Goal: Task Accomplishment & Management: Use online tool/utility

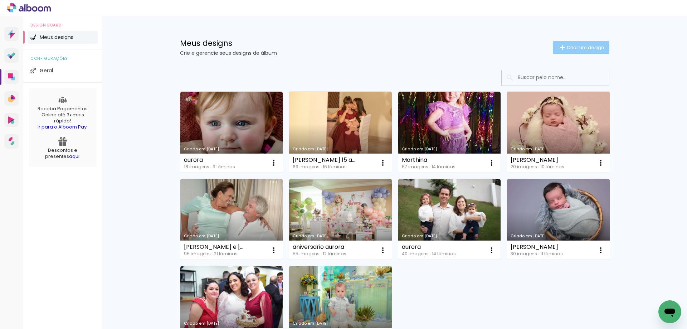
click at [568, 49] on span "Criar um design" at bounding box center [585, 47] width 37 height 5
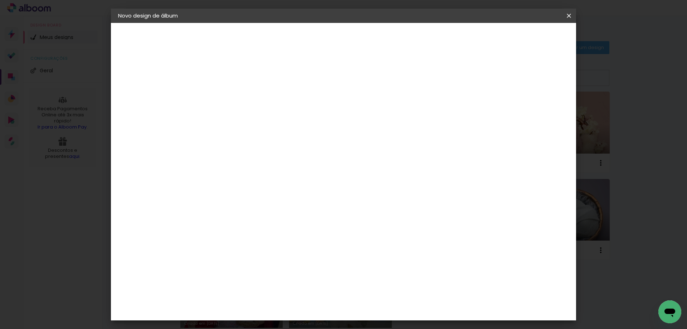
click at [235, 98] on input at bounding box center [235, 96] width 0 height 11
type input "e"
type input "debora"
type paper-input "debora"
click at [309, 42] on paper-button "Avançar" at bounding box center [291, 38] width 35 height 12
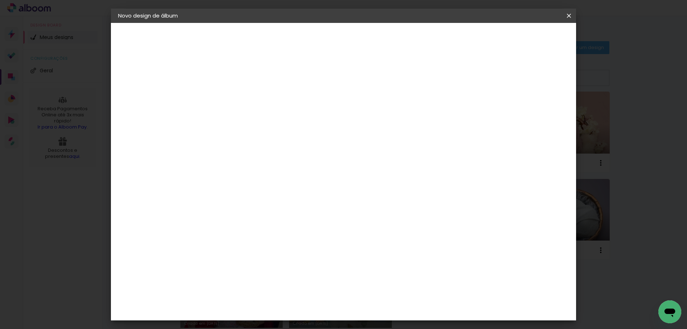
click at [0, 0] on slot "Tamanho Livre" at bounding box center [0, 0] width 0 height 0
click at [0, 0] on slot "Avançar" at bounding box center [0, 0] width 0 height 0
drag, startPoint x: 222, startPoint y: 204, endPoint x: 211, endPoint y: 206, distance: 11.2
click at [211, 206] on div "30" at bounding box center [216, 203] width 27 height 11
drag, startPoint x: 211, startPoint y: 203, endPoint x: 234, endPoint y: 203, distance: 22.9
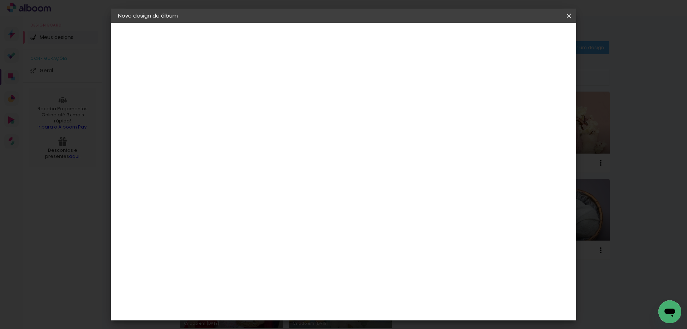
click at [234, 203] on div "cm" at bounding box center [216, 204] width 35 height 140
type input "24"
type paper-input "24"
click at [525, 39] on span "Iniciar design" at bounding box center [508, 37] width 33 height 5
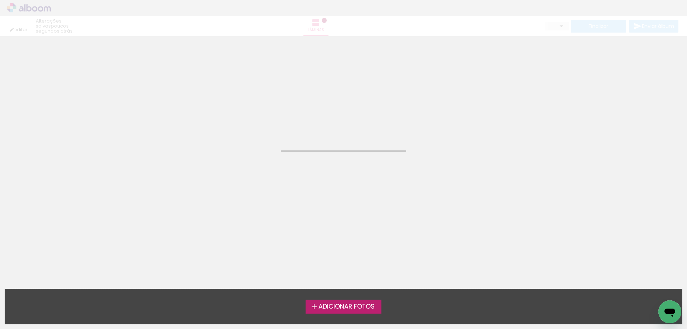
click at [344, 309] on span "Adicionar Fotos" at bounding box center [347, 307] width 56 height 6
click at [0, 0] on input "file" at bounding box center [0, 0] width 0 height 0
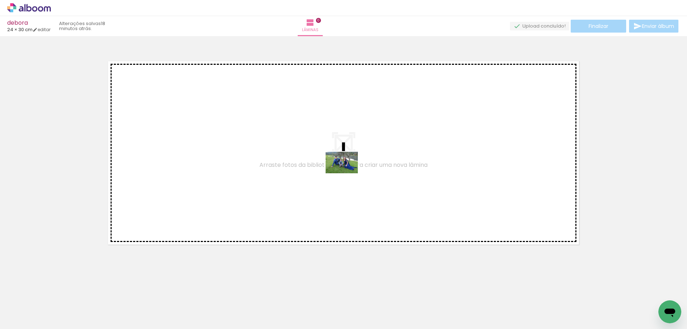
drag, startPoint x: 78, startPoint y: 306, endPoint x: 348, endPoint y: 173, distance: 300.6
click at [348, 173] on quentale-workspace at bounding box center [343, 164] width 687 height 329
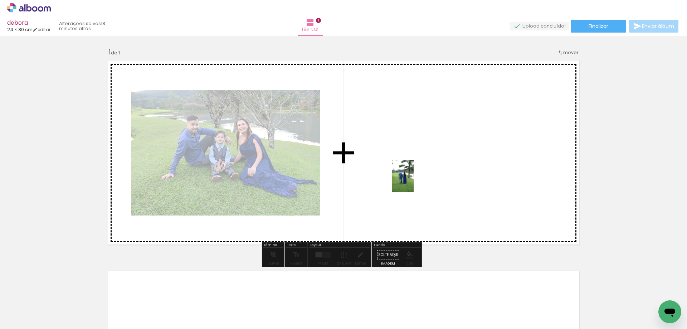
drag, startPoint x: 119, startPoint y: 308, endPoint x: 414, endPoint y: 182, distance: 320.8
click at [414, 182] on quentale-workspace at bounding box center [343, 164] width 687 height 329
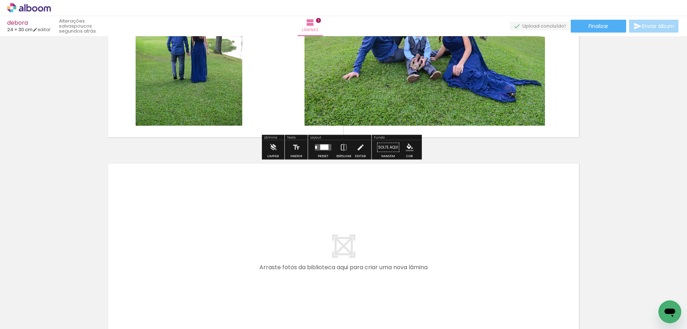
scroll to position [143, 0]
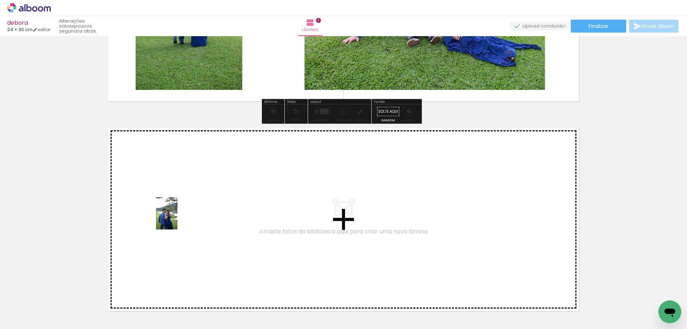
drag, startPoint x: 155, startPoint y: 314, endPoint x: 180, endPoint y: 214, distance: 102.8
click at [180, 214] on quentale-workspace at bounding box center [343, 164] width 687 height 329
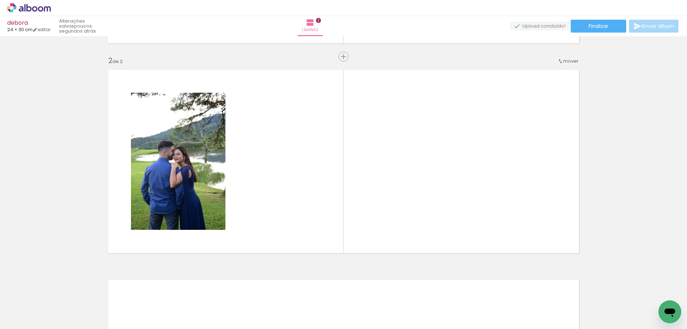
scroll to position [203, 0]
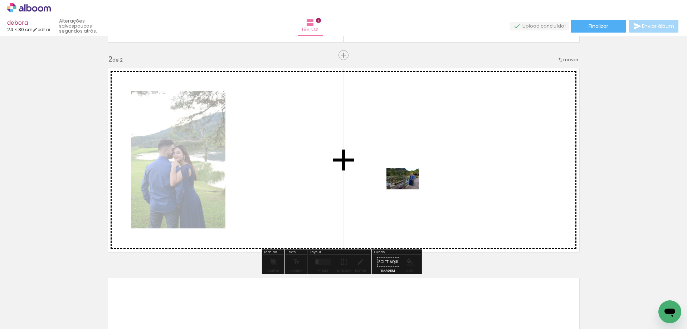
drag, startPoint x: 202, startPoint y: 314, endPoint x: 408, endPoint y: 189, distance: 241.1
click at [408, 189] on quentale-workspace at bounding box center [343, 164] width 687 height 329
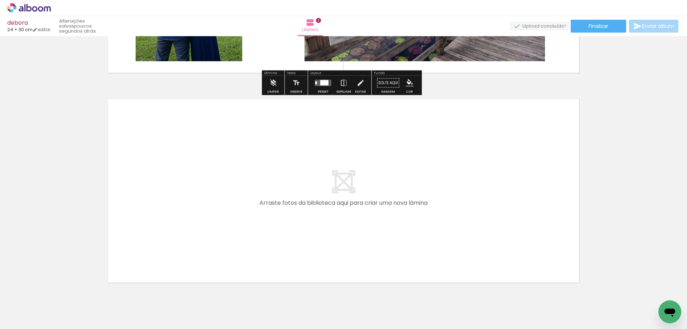
scroll to position [409, 0]
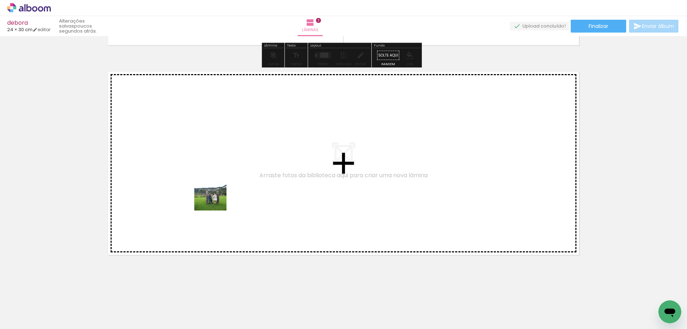
drag, startPoint x: 244, startPoint y: 311, endPoint x: 254, endPoint y: 284, distance: 29.0
click at [210, 179] on quentale-workspace at bounding box center [343, 164] width 687 height 329
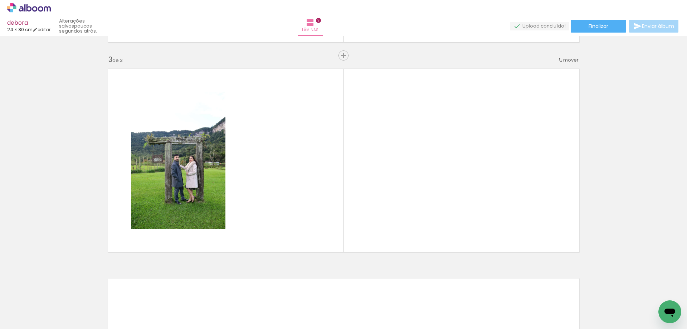
scroll to position [412, 0]
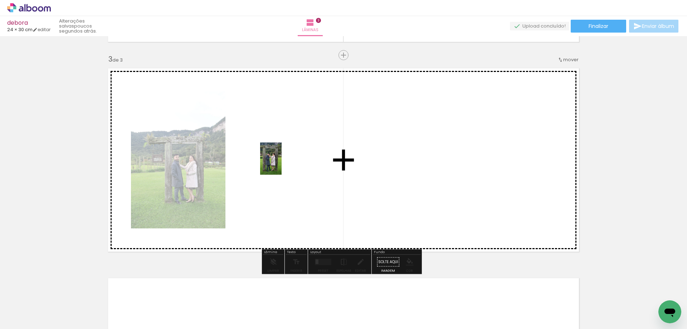
drag, startPoint x: 275, startPoint y: 306, endPoint x: 282, endPoint y: 164, distance: 141.9
click at [282, 164] on quentale-workspace at bounding box center [343, 164] width 687 height 329
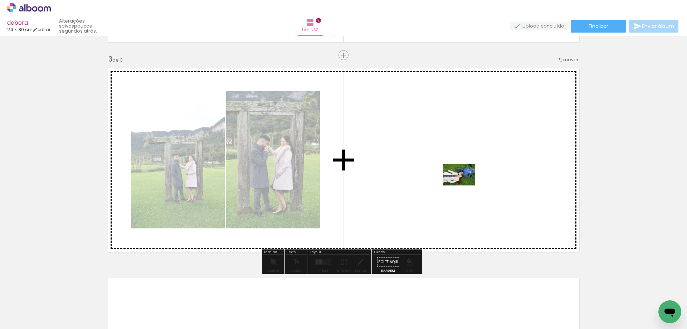
drag, startPoint x: 319, startPoint y: 313, endPoint x: 465, endPoint y: 185, distance: 193.3
click at [465, 185] on quentale-workspace at bounding box center [343, 164] width 687 height 329
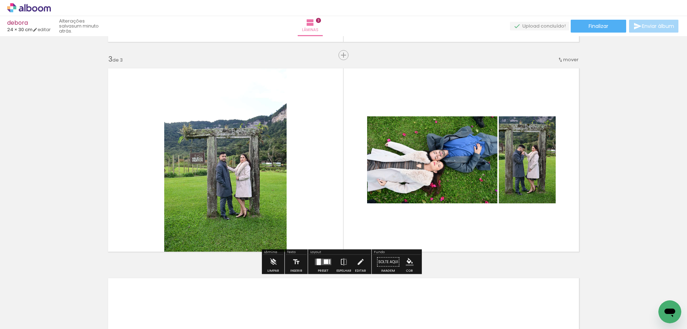
click at [319, 261] on div at bounding box center [319, 262] width 4 height 6
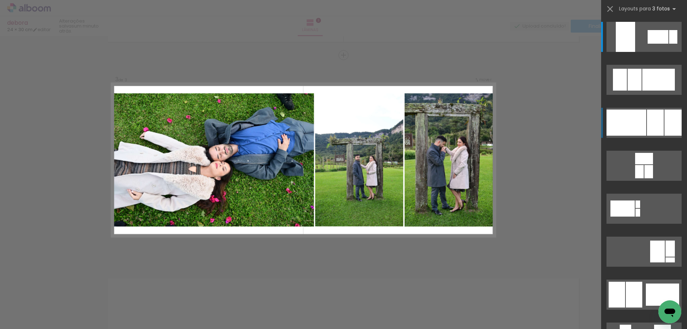
click at [651, 121] on div at bounding box center [655, 123] width 17 height 26
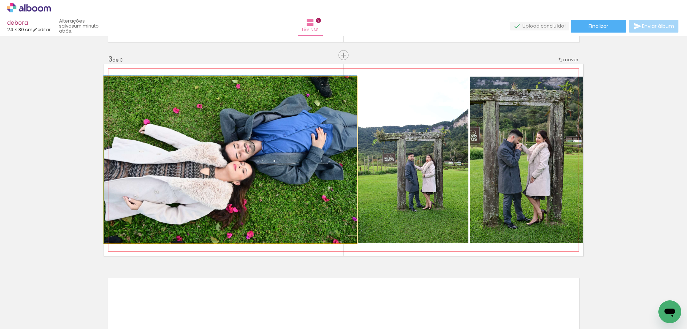
click at [271, 165] on quentale-photo at bounding box center [230, 160] width 253 height 166
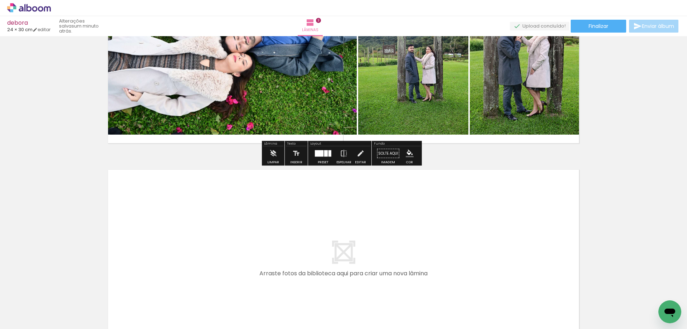
scroll to position [556, 0]
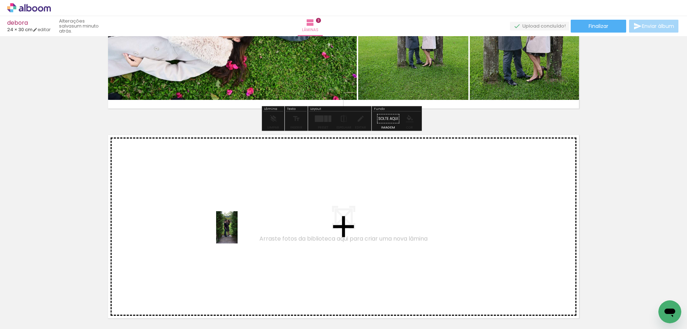
drag, startPoint x: 396, startPoint y: 318, endPoint x: 238, endPoint y: 233, distance: 179.9
click at [238, 233] on quentale-workspace at bounding box center [343, 164] width 687 height 329
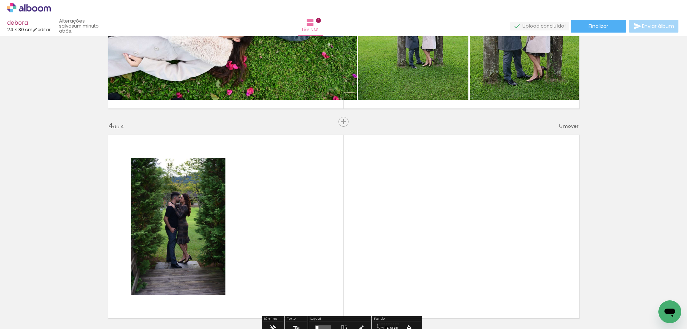
scroll to position [622, 0]
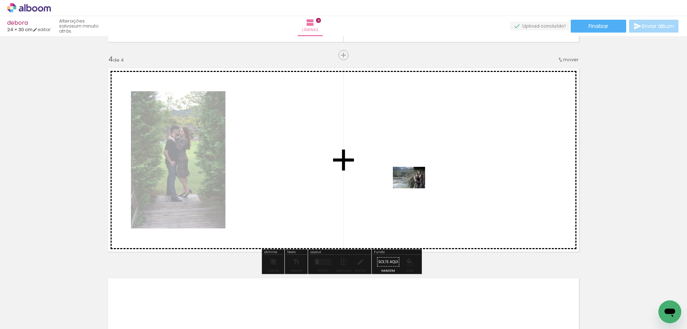
drag, startPoint x: 436, startPoint y: 315, endPoint x: 414, endPoint y: 180, distance: 137.2
click at [414, 180] on quentale-workspace at bounding box center [343, 164] width 687 height 329
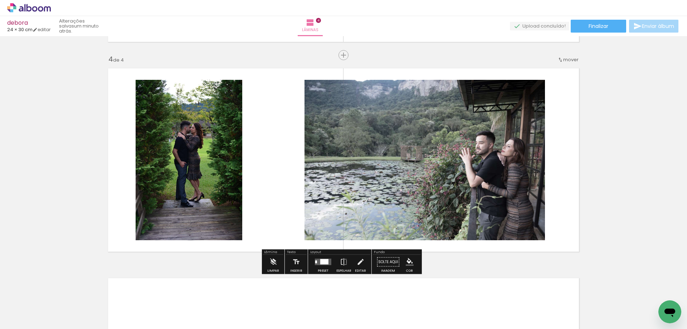
click at [428, 196] on quentale-photo at bounding box center [425, 160] width 241 height 160
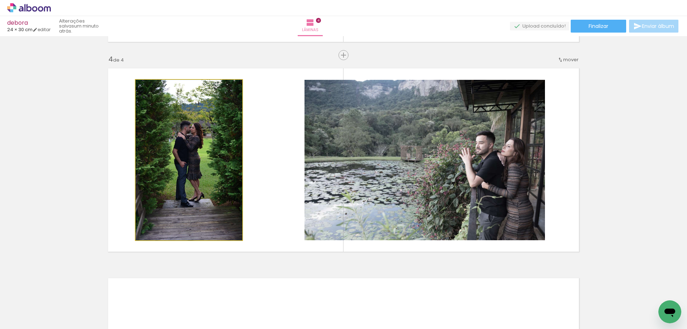
click at [219, 198] on quentale-photo at bounding box center [189, 160] width 107 height 160
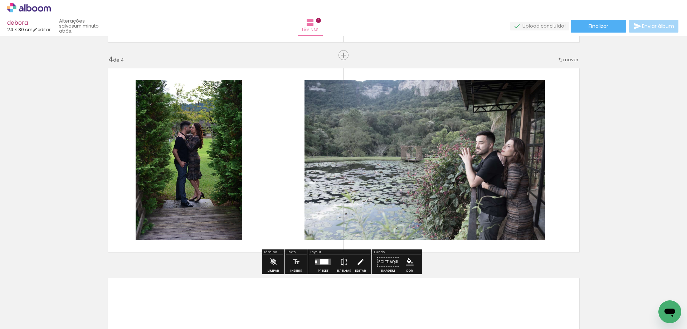
click at [358, 264] on iron-icon at bounding box center [361, 262] width 8 height 14
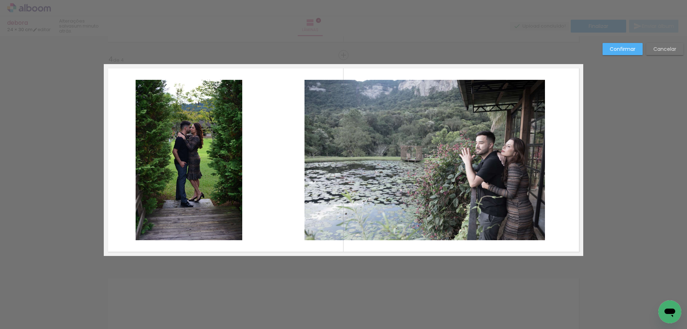
click at [653, 48] on paper-button "Cancelar" at bounding box center [665, 49] width 37 height 12
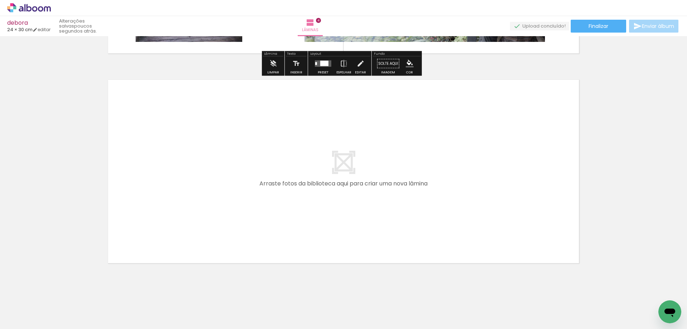
scroll to position [829, 0]
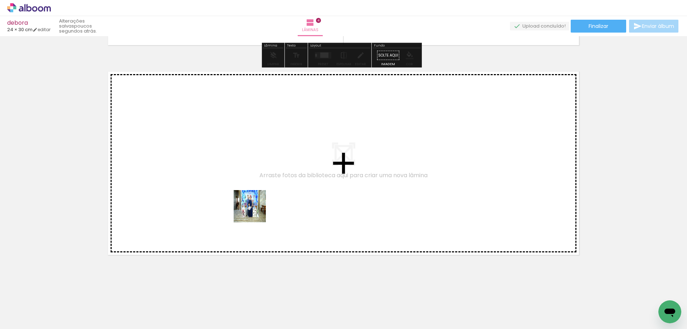
drag, startPoint x: 473, startPoint y: 307, endPoint x: 221, endPoint y: 195, distance: 275.5
click at [221, 195] on quentale-workspace at bounding box center [343, 164] width 687 height 329
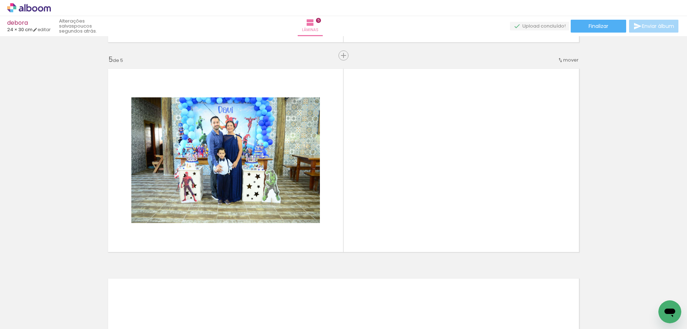
scroll to position [832, 0]
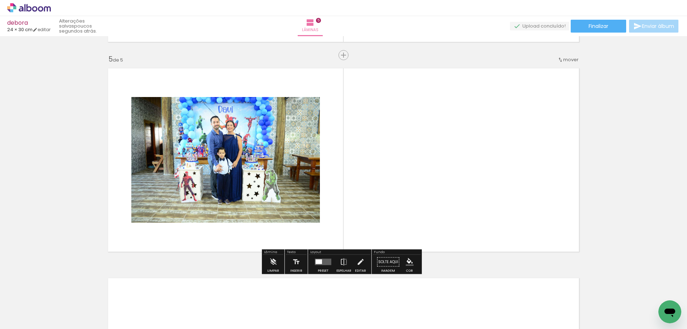
click at [33, 306] on input "Todas as fotos" at bounding box center [19, 307] width 27 height 6
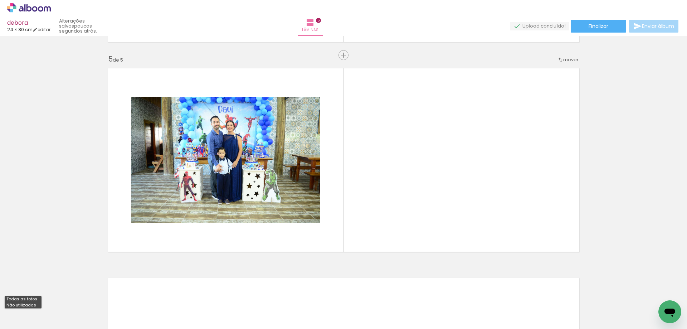
click at [0, 0] on slot "Não utilizadas" at bounding box center [0, 0] width 0 height 0
type input "Não utilizadas"
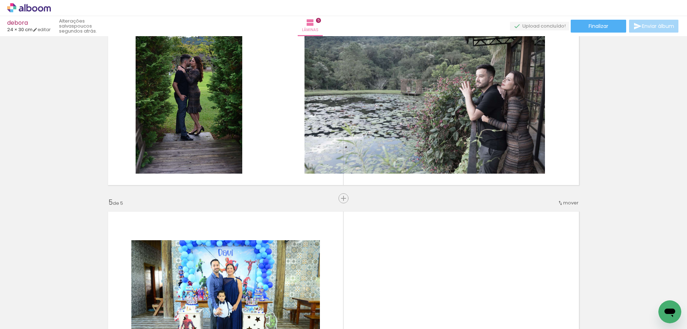
scroll to position [617, 0]
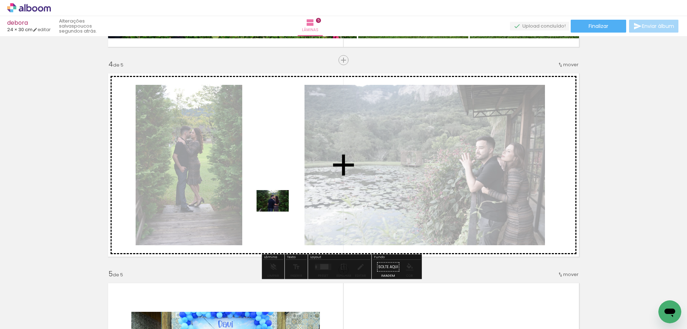
drag, startPoint x: 70, startPoint y: 310, endPoint x: 278, endPoint y: 212, distance: 230.3
click at [278, 212] on quentale-workspace at bounding box center [343, 164] width 687 height 329
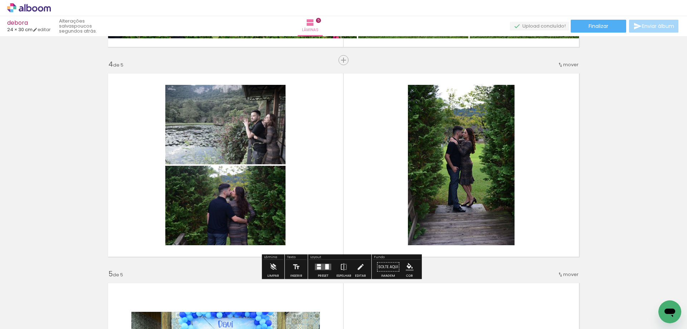
click at [322, 269] on quentale-layouter at bounding box center [323, 267] width 16 height 6
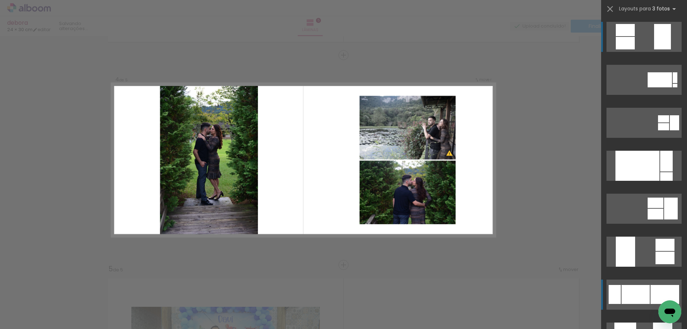
scroll to position [36, 0]
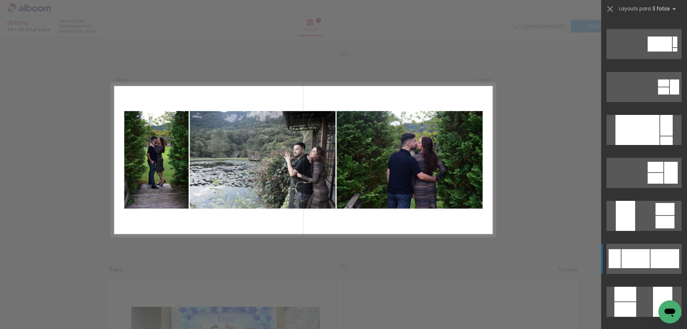
click at [651, 259] on div at bounding box center [665, 258] width 29 height 19
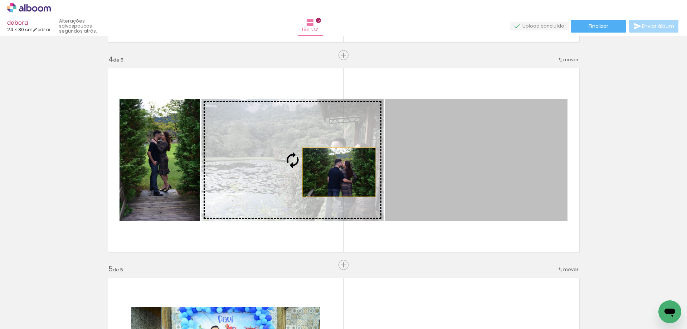
drag, startPoint x: 530, startPoint y: 168, endPoint x: 326, endPoint y: 173, distance: 203.8
click at [0, 0] on slot at bounding box center [0, 0] width 0 height 0
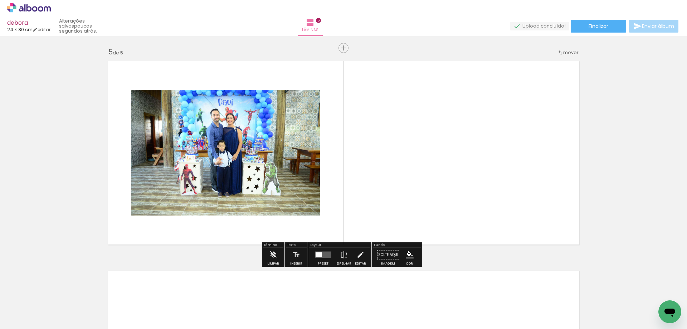
scroll to position [873, 0]
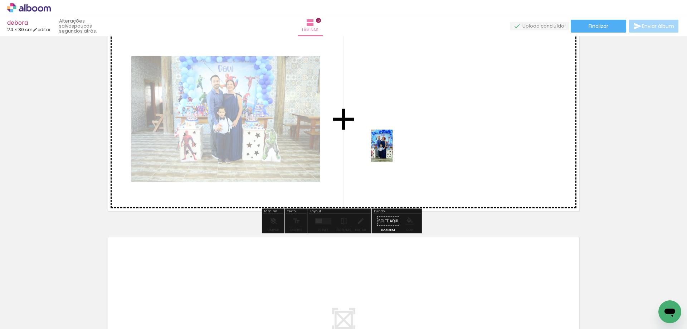
drag, startPoint x: 75, startPoint y: 310, endPoint x: 393, endPoint y: 150, distance: 355.6
click at [393, 150] on quentale-workspace at bounding box center [343, 164] width 687 height 329
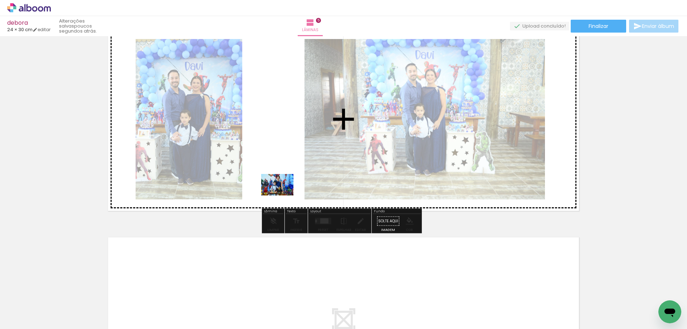
drag, startPoint x: 85, startPoint y: 306, endPoint x: 282, endPoint y: 194, distance: 226.6
click at [282, 194] on quentale-workspace at bounding box center [343, 164] width 687 height 329
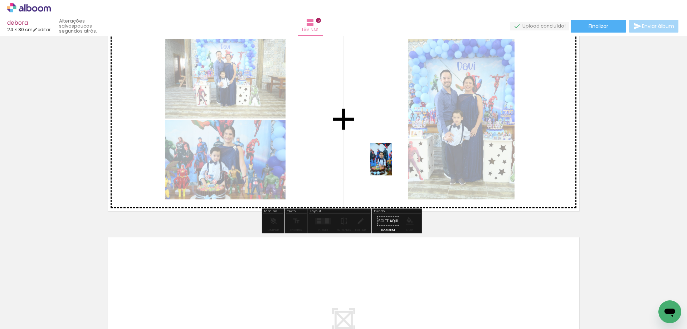
drag, startPoint x: 158, startPoint y: 315, endPoint x: 392, endPoint y: 164, distance: 278.1
click at [392, 164] on quentale-workspace at bounding box center [343, 164] width 687 height 329
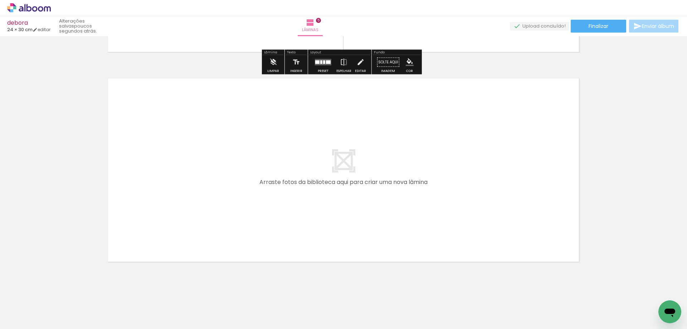
scroll to position [1039, 0]
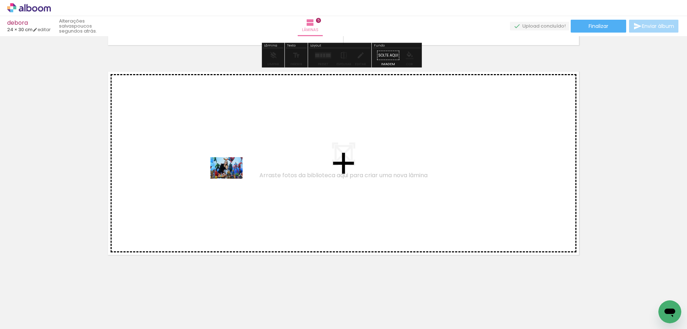
drag, startPoint x: 71, startPoint y: 305, endPoint x: 232, endPoint y: 179, distance: 204.8
click at [232, 179] on quentale-workspace at bounding box center [343, 164] width 687 height 329
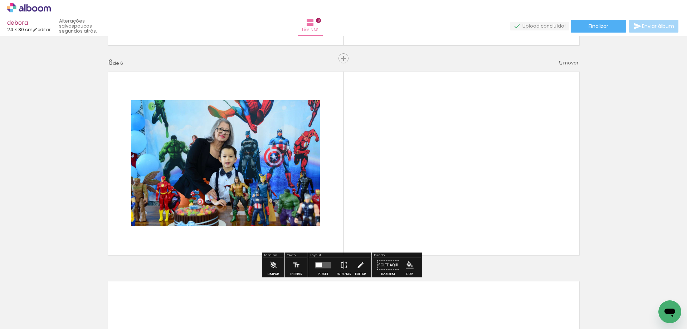
scroll to position [1042, 0]
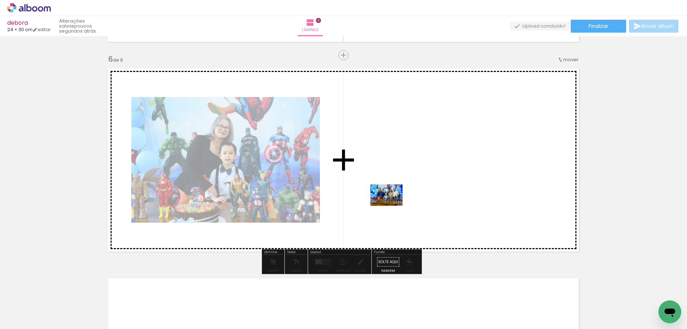
drag, startPoint x: 74, startPoint y: 308, endPoint x: 155, endPoint y: 328, distance: 83.3
click at [403, 196] on quentale-workspace at bounding box center [343, 164] width 687 height 329
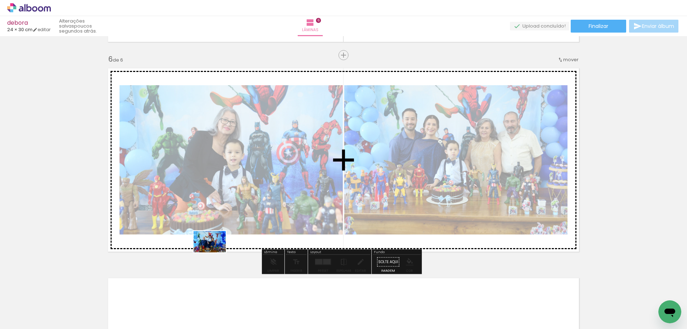
drag, startPoint x: 77, startPoint y: 308, endPoint x: 215, endPoint y: 252, distance: 149.4
click at [215, 252] on quentale-workspace at bounding box center [343, 164] width 687 height 329
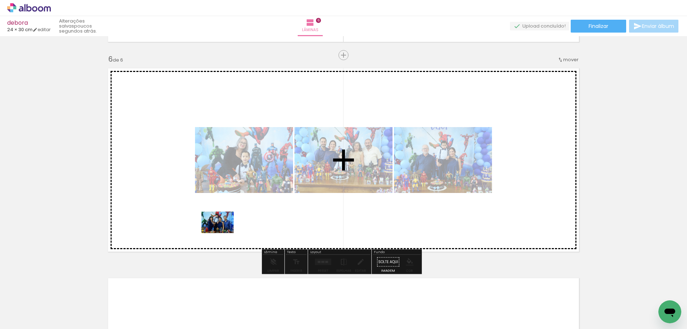
drag, startPoint x: 99, startPoint y: 305, endPoint x: 223, endPoint y: 233, distance: 143.6
click at [223, 233] on quentale-workspace at bounding box center [343, 164] width 687 height 329
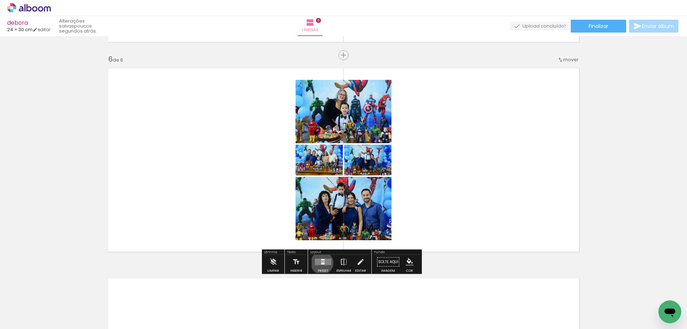
click at [322, 263] on div at bounding box center [323, 264] width 3 height 2
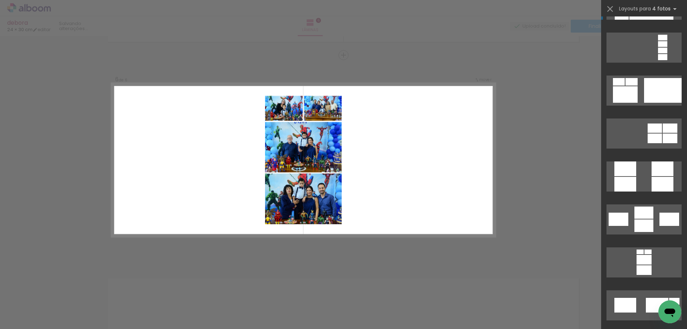
scroll to position [2399, 0]
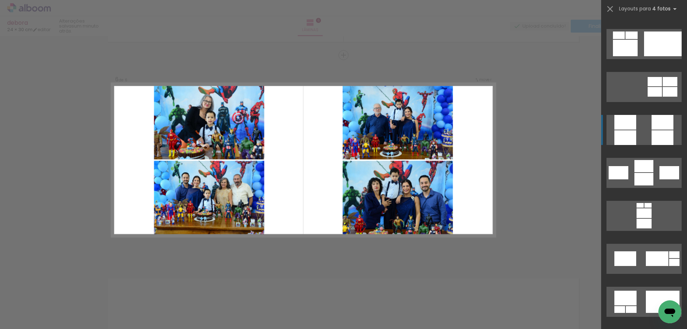
click at [644, 125] on quentale-layouter at bounding box center [644, 130] width 75 height 30
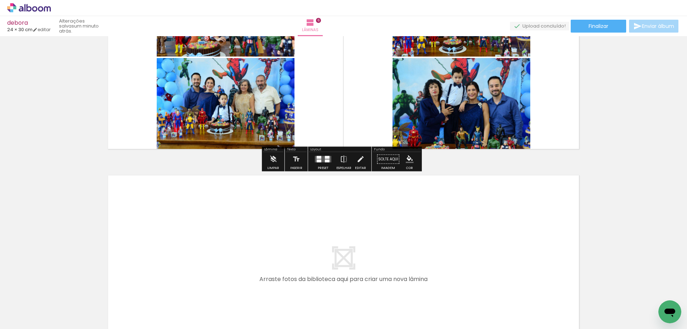
scroll to position [1149, 0]
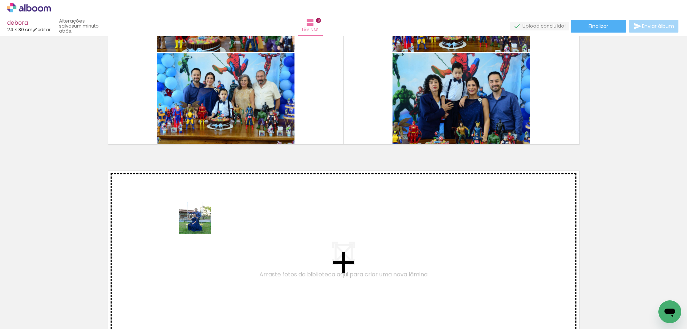
drag, startPoint x: 70, startPoint y: 309, endPoint x: 205, endPoint y: 219, distance: 162.1
click at [205, 219] on quentale-workspace at bounding box center [343, 164] width 687 height 329
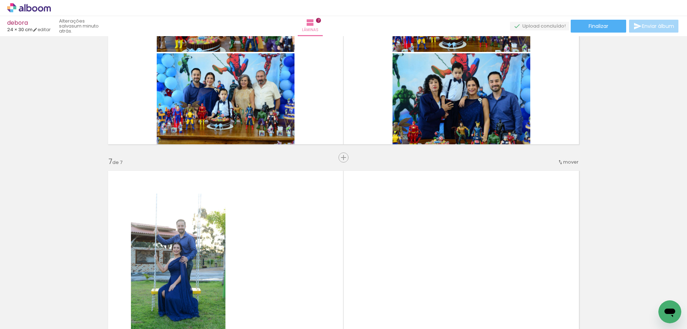
scroll to position [1252, 0]
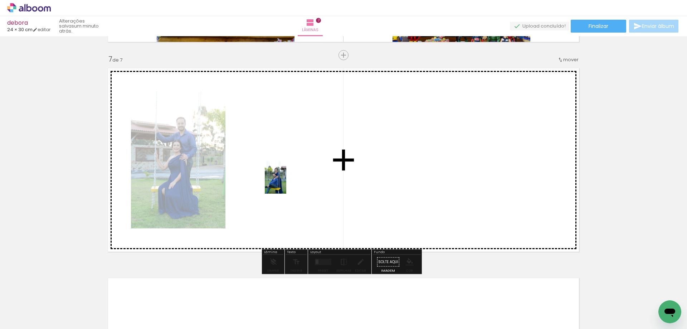
drag, startPoint x: 74, startPoint y: 306, endPoint x: 286, endPoint y: 182, distance: 245.8
click at [286, 182] on quentale-workspace at bounding box center [343, 164] width 687 height 329
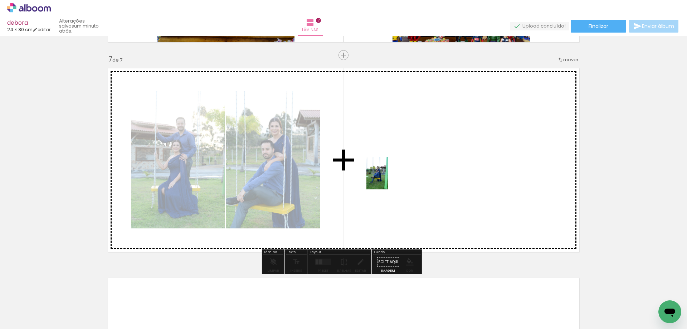
drag, startPoint x: 79, startPoint y: 313, endPoint x: 401, endPoint y: 182, distance: 347.9
click at [388, 178] on quentale-workspace at bounding box center [343, 164] width 687 height 329
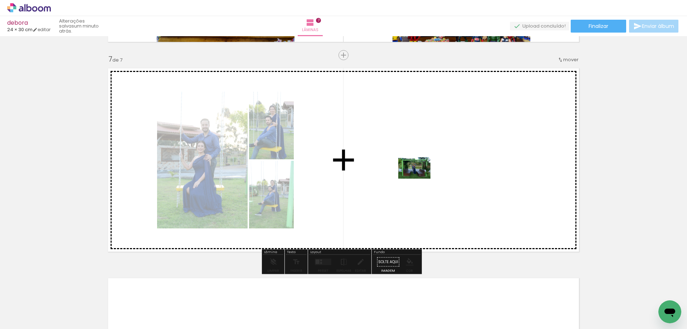
drag, startPoint x: 71, startPoint y: 308, endPoint x: 422, endPoint y: 179, distance: 374.3
click at [422, 179] on quentale-workspace at bounding box center [343, 164] width 687 height 329
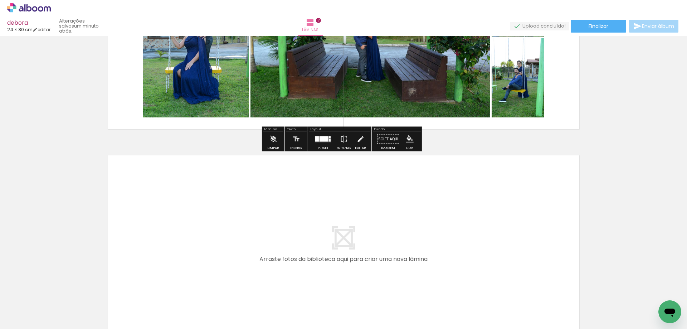
scroll to position [1395, 0]
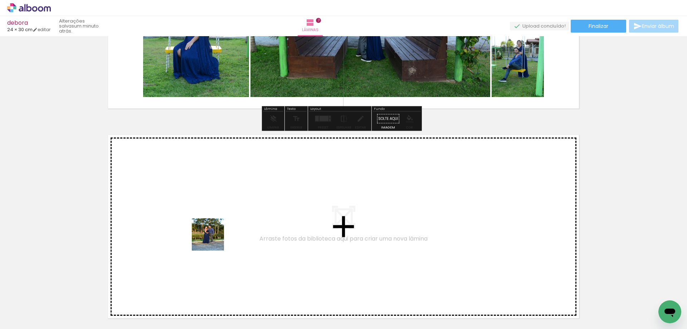
drag, startPoint x: 84, startPoint y: 310, endPoint x: 221, endPoint y: 228, distance: 159.7
click at [221, 228] on quentale-workspace at bounding box center [343, 164] width 687 height 329
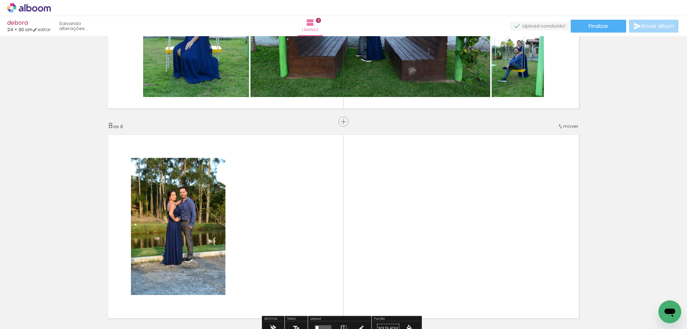
scroll to position [1462, 0]
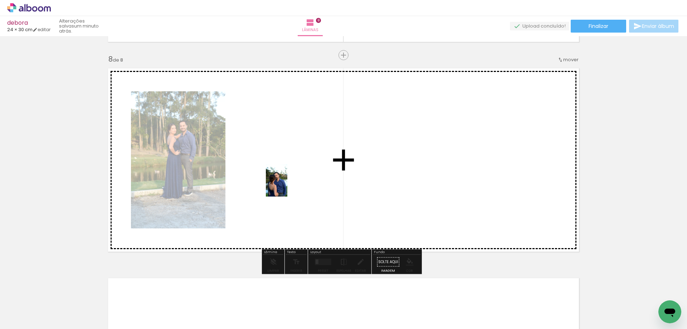
drag, startPoint x: 75, startPoint y: 312, endPoint x: 288, endPoint y: 186, distance: 246.9
click at [288, 186] on quentale-workspace at bounding box center [343, 164] width 687 height 329
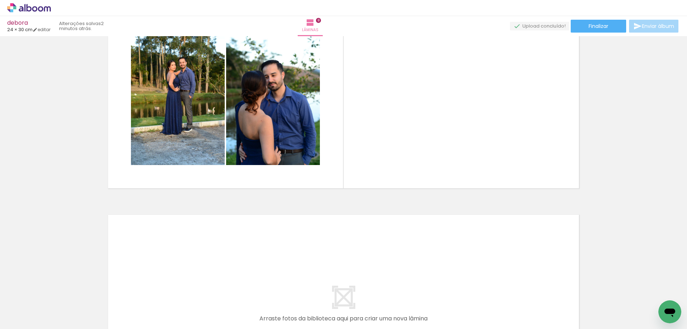
scroll to position [1668, 0]
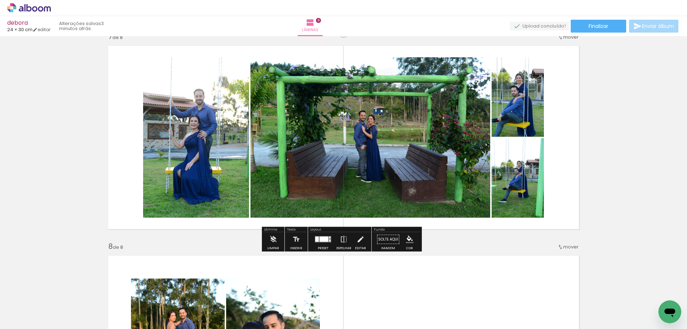
scroll to position [1346, 0]
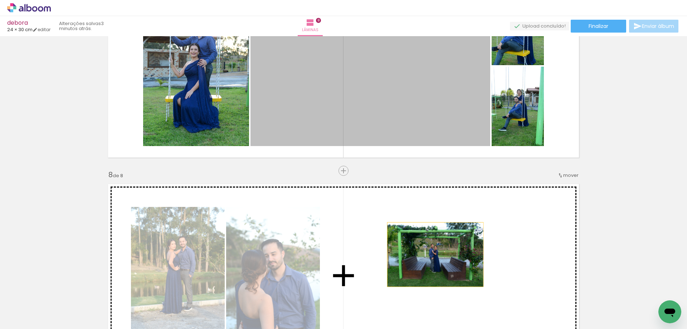
drag, startPoint x: 387, startPoint y: 117, endPoint x: 433, endPoint y: 254, distance: 143.9
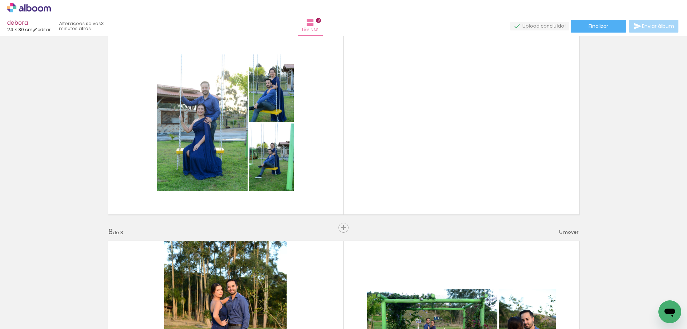
scroll to position [1203, 0]
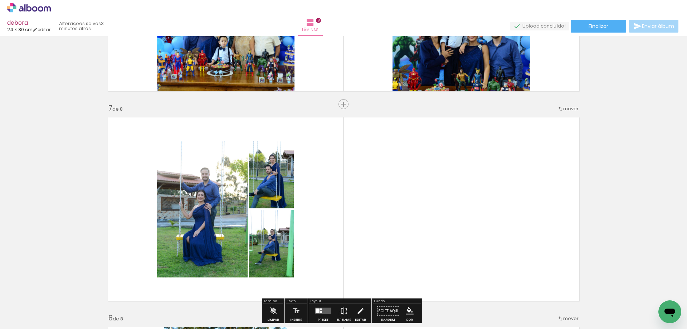
click at [325, 213] on quentale-layouter at bounding box center [344, 209] width 480 height 192
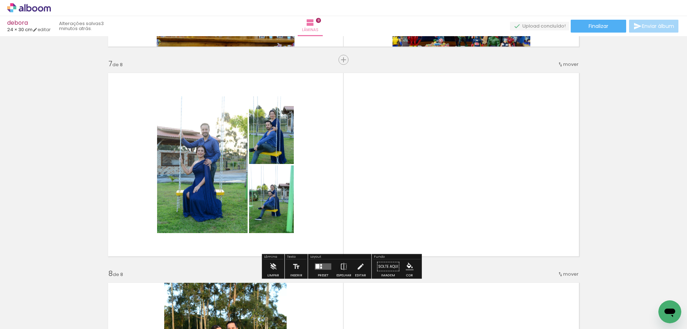
scroll to position [1274, 0]
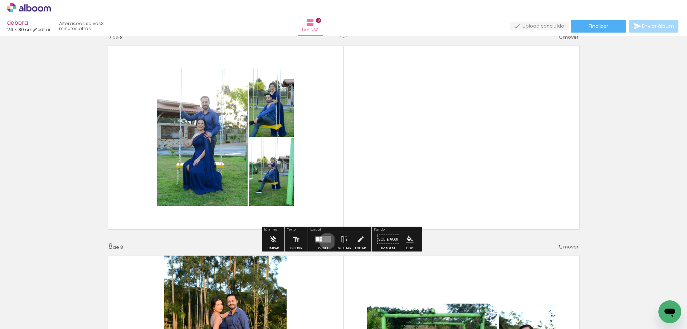
click at [326, 241] on quentale-layouter at bounding box center [323, 239] width 16 height 6
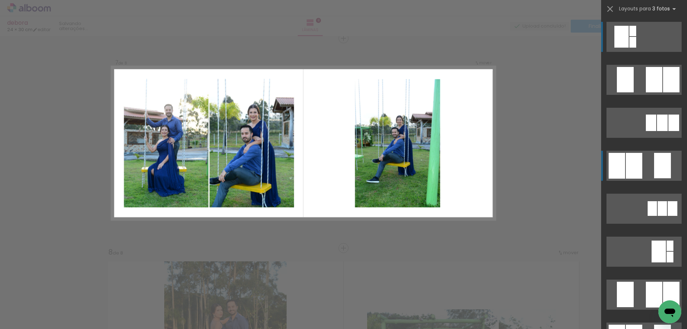
scroll to position [1252, 0]
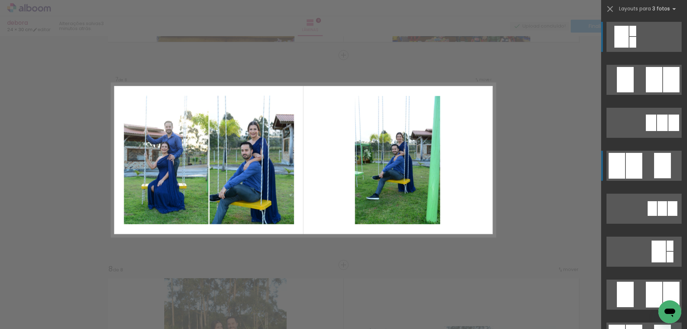
click at [657, 169] on div at bounding box center [663, 165] width 17 height 25
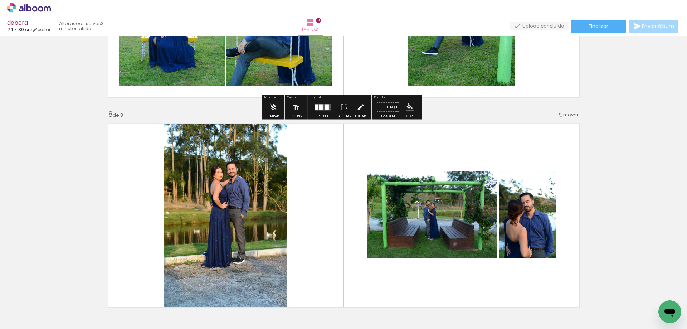
scroll to position [1502, 0]
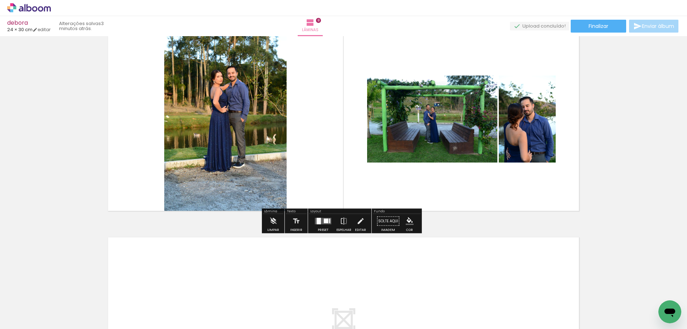
click at [324, 219] on div at bounding box center [326, 221] width 5 height 5
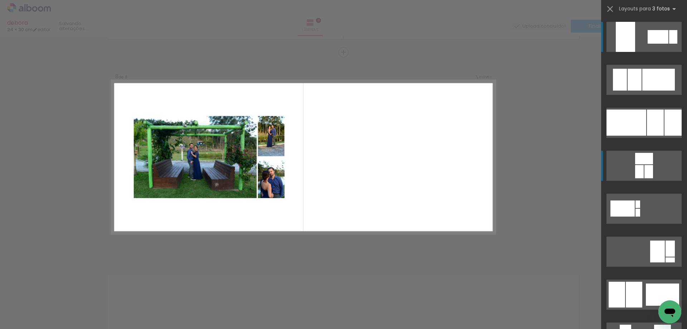
scroll to position [1462, 0]
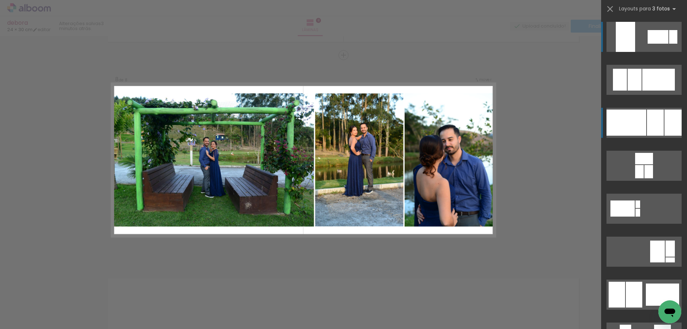
click at [650, 124] on div at bounding box center [655, 123] width 17 height 26
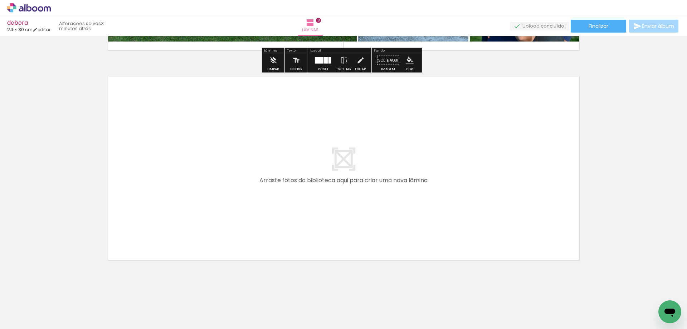
scroll to position [1668, 0]
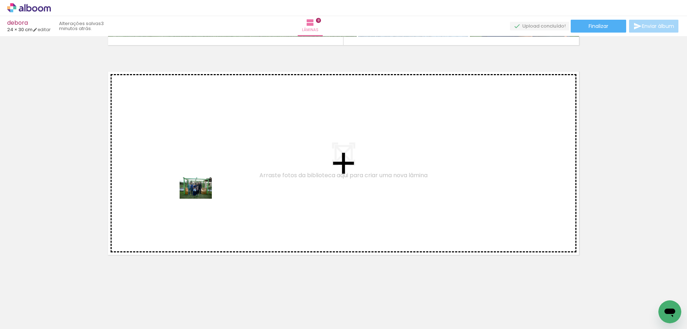
drag, startPoint x: 65, startPoint y: 313, endPoint x: 205, endPoint y: 195, distance: 183.5
click at [205, 195] on quentale-workspace at bounding box center [343, 164] width 687 height 329
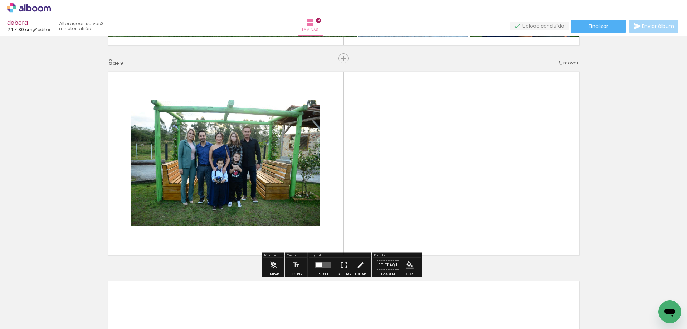
scroll to position [1671, 0]
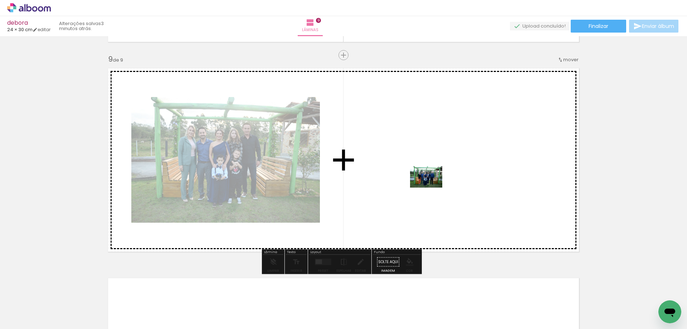
drag, startPoint x: 79, startPoint y: 309, endPoint x: 432, endPoint y: 188, distance: 373.3
click at [432, 188] on quentale-workspace at bounding box center [343, 164] width 687 height 329
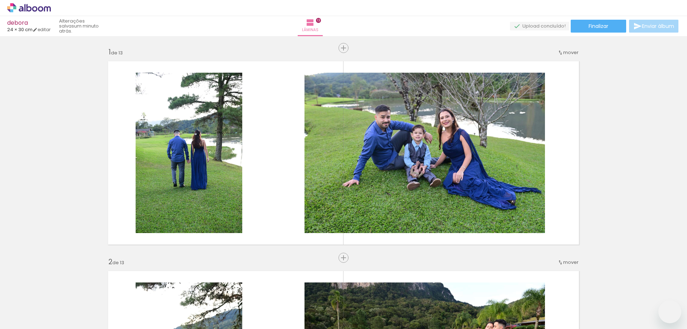
click at [429, 262] on quentale-workspace at bounding box center [343, 164] width 687 height 329
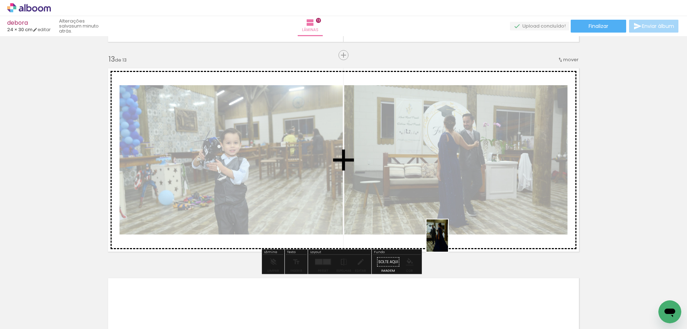
drag, startPoint x: 366, startPoint y: 215, endPoint x: 448, endPoint y: 241, distance: 86.6
click at [448, 241] on quentale-workspace at bounding box center [343, 164] width 687 height 329
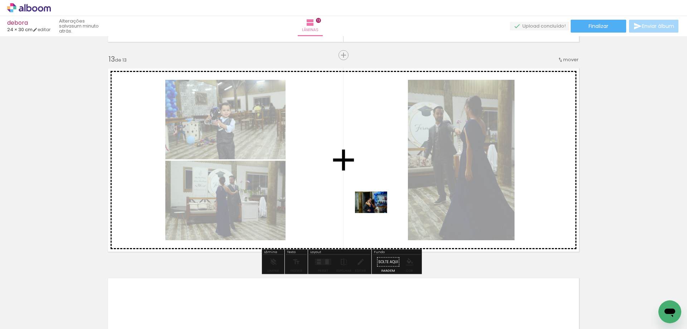
drag, startPoint x: 68, startPoint y: 311, endPoint x: 377, endPoint y: 213, distance: 323.4
click at [377, 213] on quentale-workspace at bounding box center [343, 164] width 687 height 329
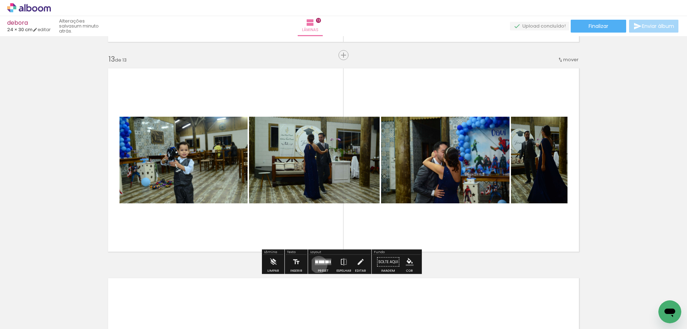
click at [317, 265] on quentale-layouter at bounding box center [323, 262] width 16 height 6
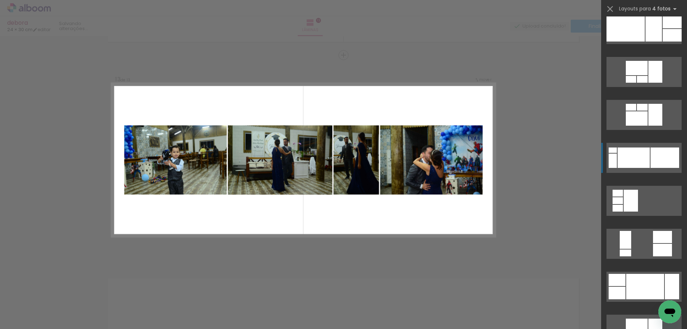
scroll to position [788, 0]
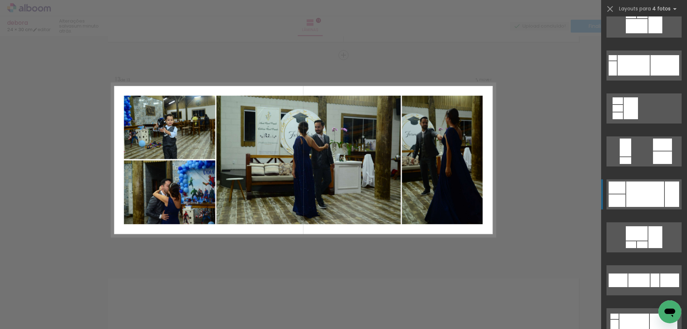
click at [642, 192] on div at bounding box center [646, 194] width 38 height 25
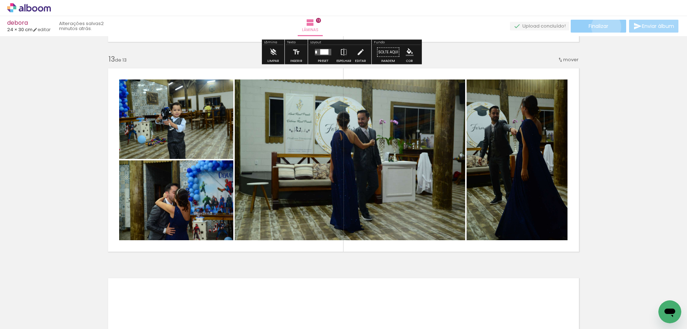
click at [604, 27] on span "Finalizar" at bounding box center [599, 26] width 20 height 5
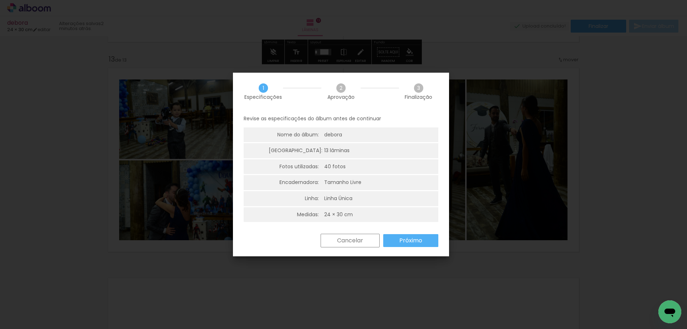
click at [0, 0] on slot "Próximo" at bounding box center [0, 0] width 0 height 0
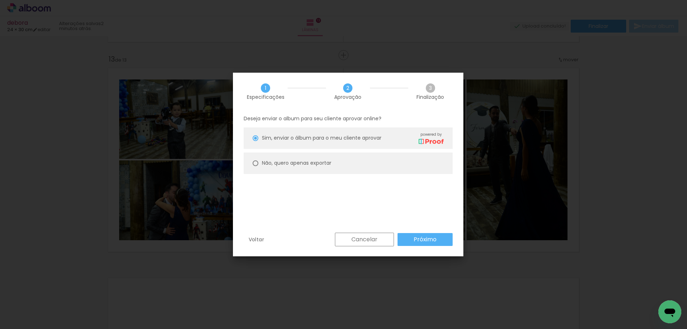
click at [0, 0] on slot "Não, quero apenas exportar" at bounding box center [0, 0] width 0 height 0
type paper-radio-button "on"
click at [0, 0] on slot "Próximo" at bounding box center [0, 0] width 0 height 0
type input "Alta, 300 DPI"
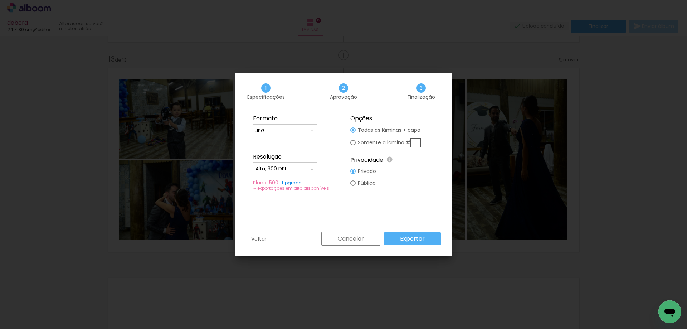
click at [0, 0] on slot "Exportar" at bounding box center [0, 0] width 0 height 0
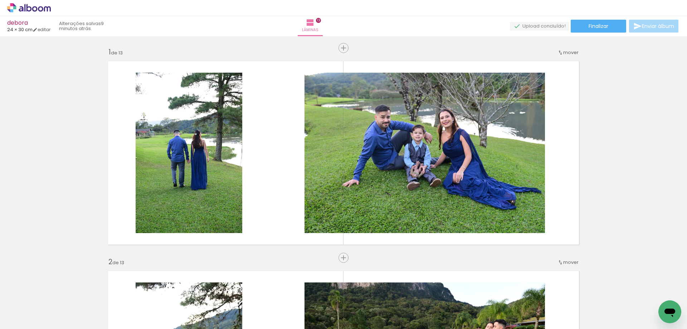
scroll to position [788, 0]
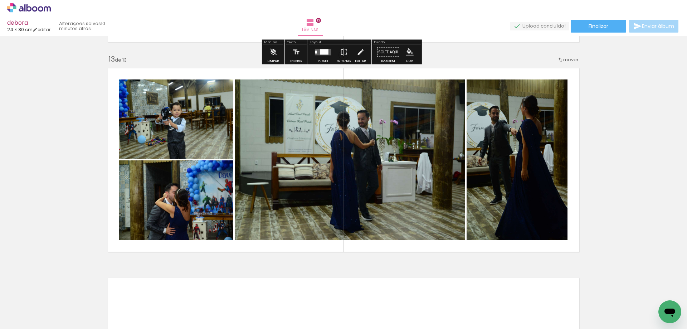
click at [23, 9] on icon at bounding box center [21, 8] width 5 height 5
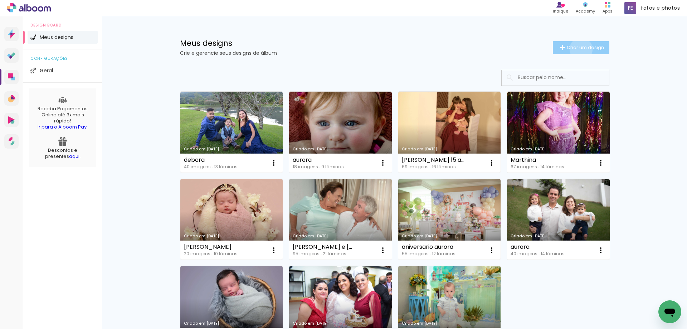
click at [577, 49] on span "Criar um design" at bounding box center [585, 47] width 37 height 5
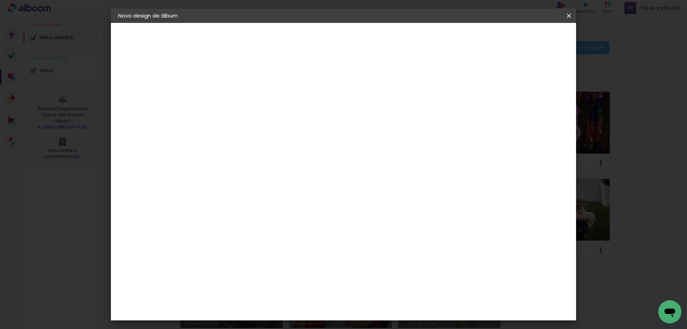
click at [235, 98] on input at bounding box center [235, 96] width 0 height 11
type input "[PERSON_NAME]"
type paper-input "[PERSON_NAME]"
click at [0, 0] on slot "Avançar" at bounding box center [0, 0] width 0 height 0
click at [0, 0] on slot "Tamanho Livre" at bounding box center [0, 0] width 0 height 0
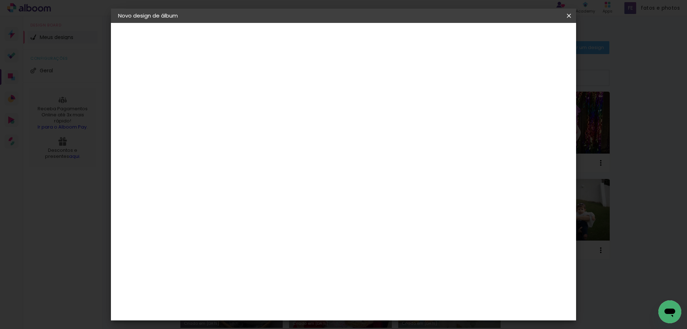
click at [0, 0] on slot "Tamanho Livre" at bounding box center [0, 0] width 0 height 0
click at [0, 0] on slot "Avançar" at bounding box center [0, 0] width 0 height 0
click at [205, 207] on div "30" at bounding box center [216, 203] width 27 height 11
type input "3"
type input "15"
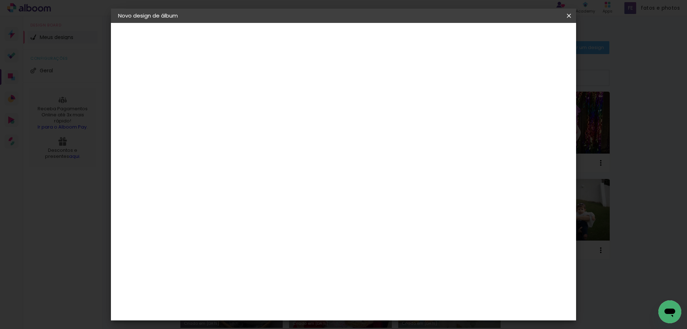
type paper-input "15"
drag, startPoint x: 390, startPoint y: 231, endPoint x: 375, endPoint y: 234, distance: 15.5
click at [375, 234] on paper-input-container "60 cm" at bounding box center [388, 229] width 32 height 18
type input "42"
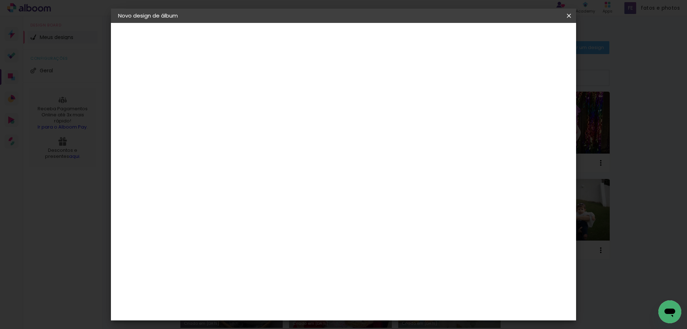
type paper-input "42"
click at [532, 42] on paper-button "Iniciar design" at bounding box center [508, 38] width 47 height 12
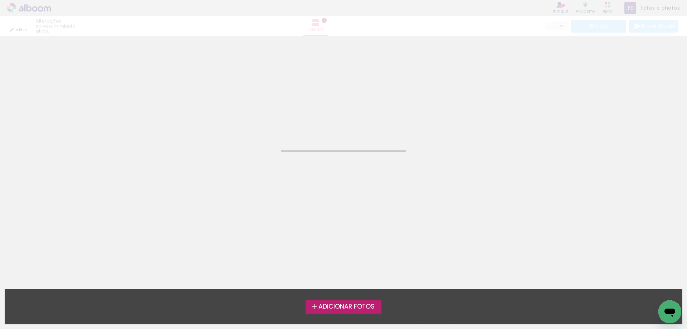
click at [346, 309] on span "Adicionar Fotos" at bounding box center [347, 307] width 56 height 6
click at [0, 0] on input "file" at bounding box center [0, 0] width 0 height 0
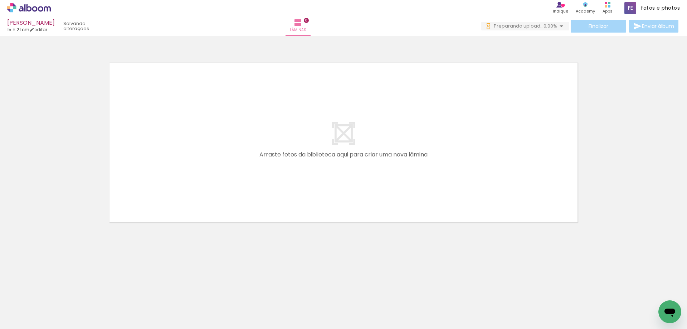
click at [25, 305] on input "Todas as fotos" at bounding box center [19, 307] width 27 height 6
click at [0, 0] on slot "Não utilizadas" at bounding box center [0, 0] width 0 height 0
type input "Não utilizadas"
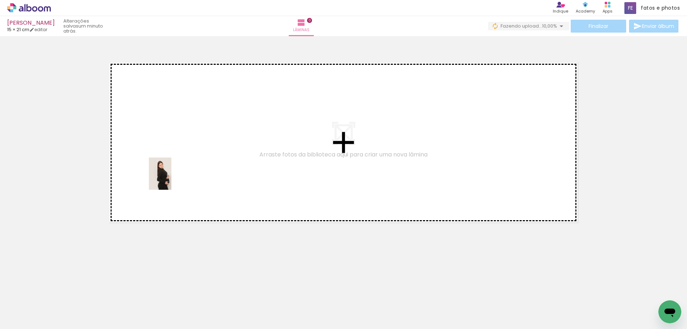
drag, startPoint x: 73, startPoint y: 309, endPoint x: 173, endPoint y: 184, distance: 159.2
click at [173, 176] on quentale-workspace at bounding box center [343, 164] width 687 height 329
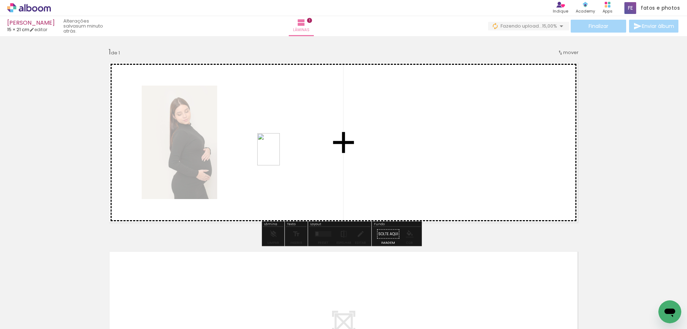
drag, startPoint x: 77, startPoint y: 315, endPoint x: 285, endPoint y: 144, distance: 268.9
click at [285, 144] on quentale-workspace at bounding box center [343, 164] width 687 height 329
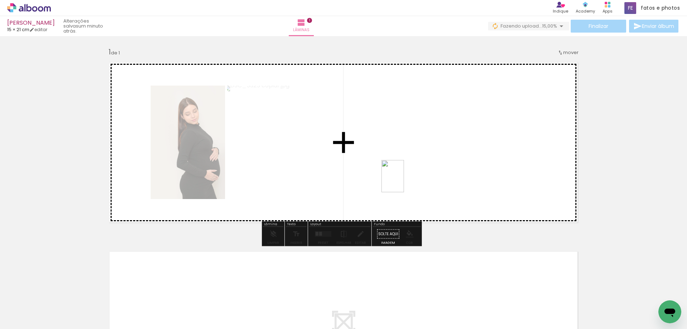
drag, startPoint x: 79, startPoint y: 318, endPoint x: 406, endPoint y: 172, distance: 357.7
click at [406, 172] on quentale-workspace at bounding box center [343, 164] width 687 height 329
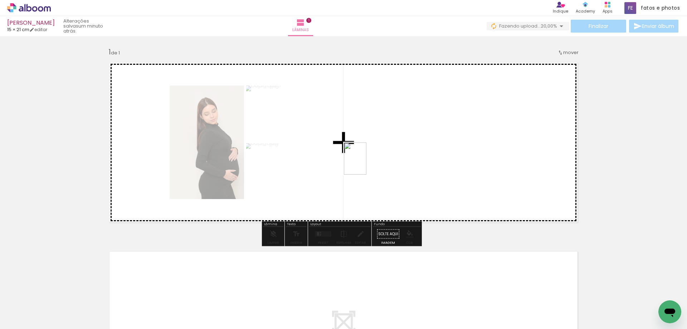
drag, startPoint x: 76, startPoint y: 316, endPoint x: 419, endPoint y: 151, distance: 379.9
click at [383, 160] on quentale-workspace at bounding box center [343, 164] width 687 height 329
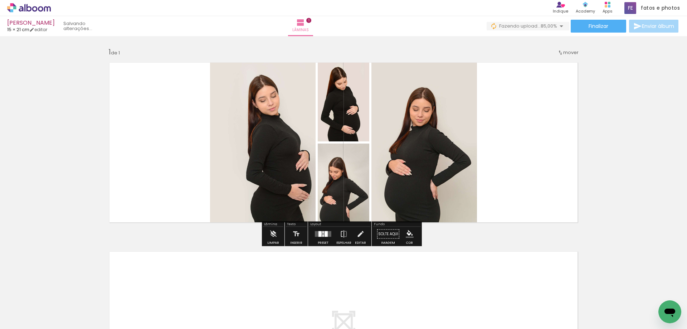
click at [320, 233] on div at bounding box center [320, 234] width 3 height 6
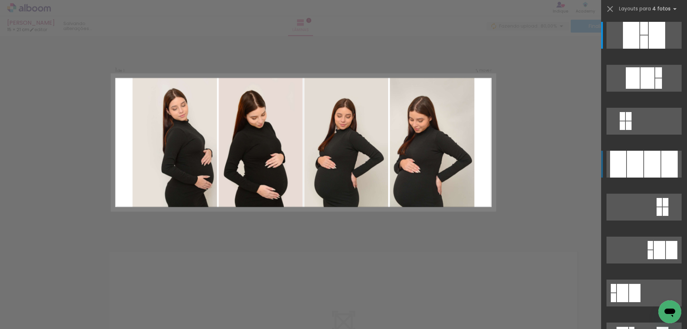
click at [641, 160] on div at bounding box center [635, 164] width 16 height 27
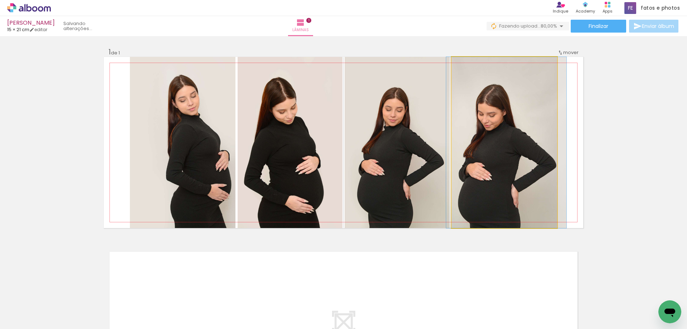
drag, startPoint x: 522, startPoint y: 165, endPoint x: 524, endPoint y: 156, distance: 8.5
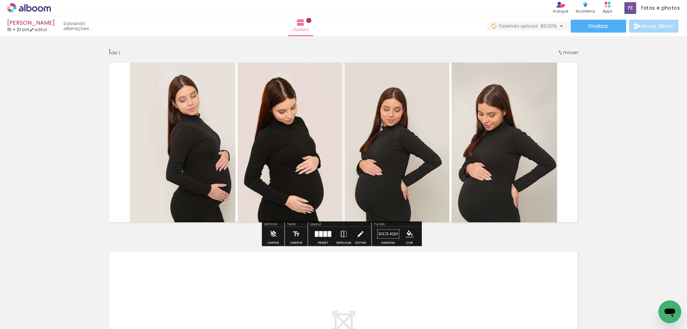
click at [332, 171] on quentale-photo at bounding box center [290, 142] width 105 height 171
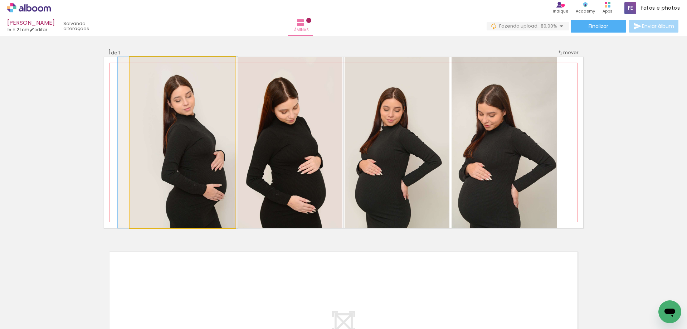
drag, startPoint x: 190, startPoint y: 171, endPoint x: 185, endPoint y: 171, distance: 4.7
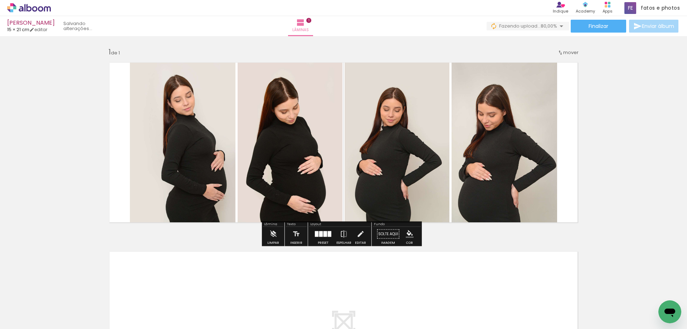
click at [115, 21] on div "[PERSON_NAME] 15 × 21 cm editar" at bounding box center [61, 26] width 108 height 16
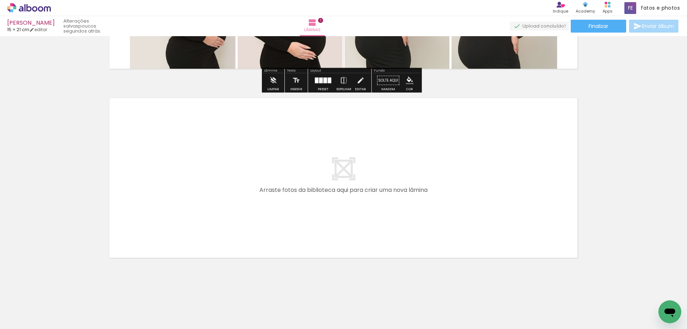
scroll to position [158, 0]
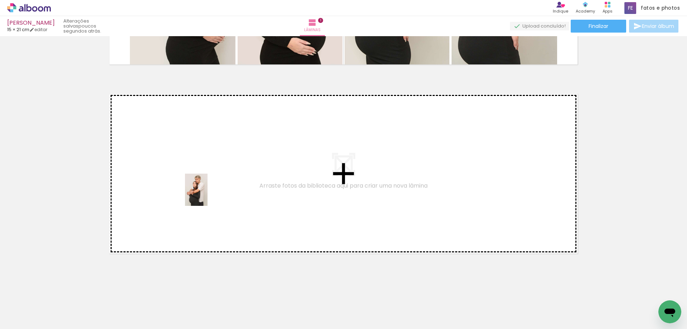
drag, startPoint x: 72, startPoint y: 308, endPoint x: 207, endPoint y: 195, distance: 175.4
click at [207, 195] on quentale-workspace at bounding box center [343, 164] width 687 height 329
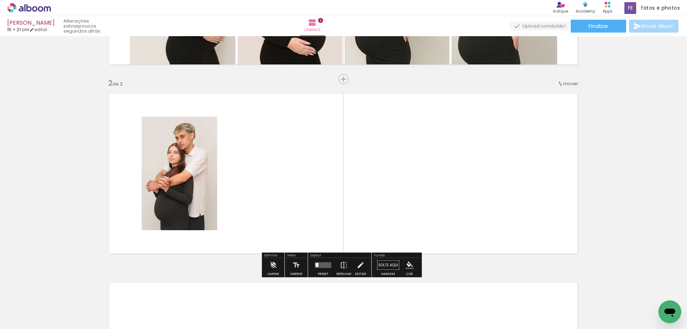
scroll to position [172, 0]
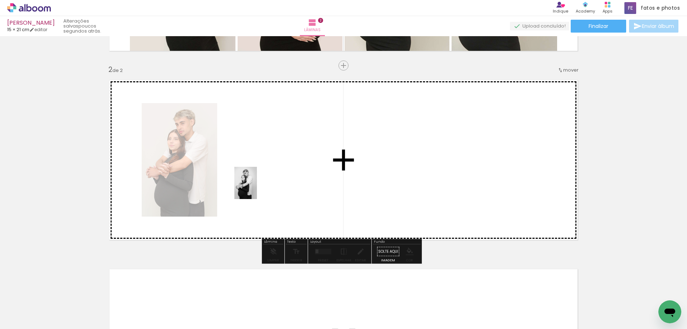
drag, startPoint x: 74, startPoint y: 311, endPoint x: 260, endPoint y: 180, distance: 227.0
click at [260, 180] on quentale-workspace at bounding box center [343, 164] width 687 height 329
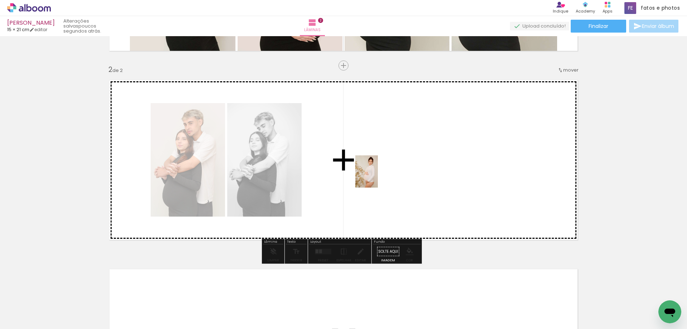
drag, startPoint x: 80, startPoint y: 308, endPoint x: 378, endPoint y: 177, distance: 326.0
click at [378, 177] on quentale-workspace at bounding box center [343, 164] width 687 height 329
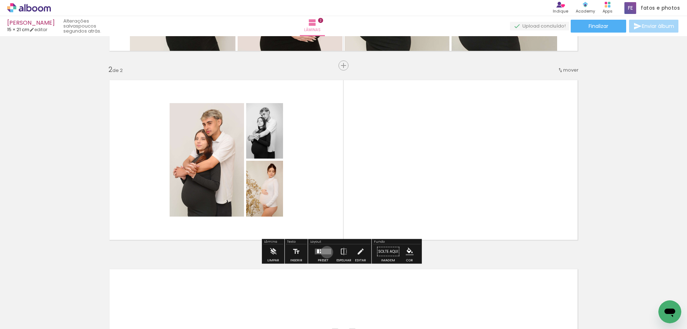
click at [325, 252] on quentale-layouter at bounding box center [323, 252] width 16 height 6
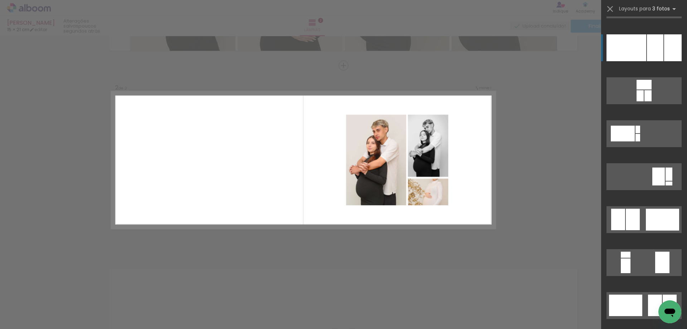
scroll to position [1289, 0]
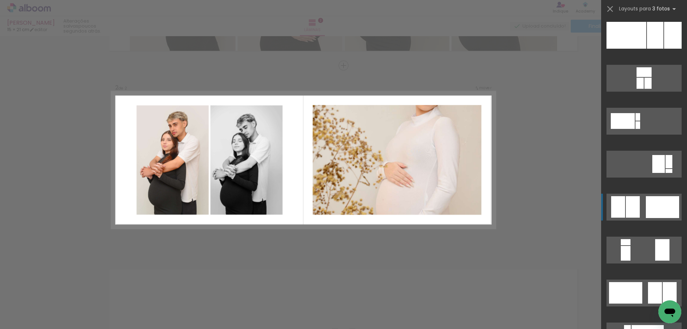
click at [652, 213] on div at bounding box center [662, 207] width 33 height 22
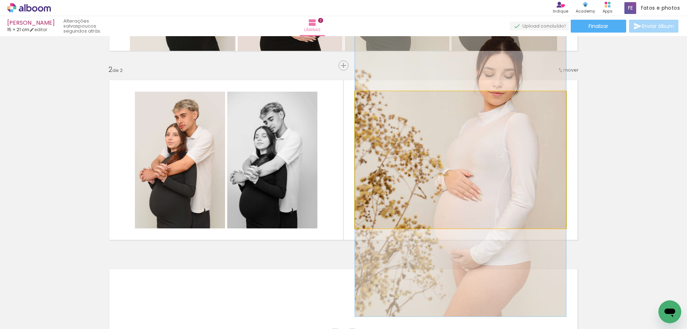
drag, startPoint x: 480, startPoint y: 173, endPoint x: 484, endPoint y: 180, distance: 7.7
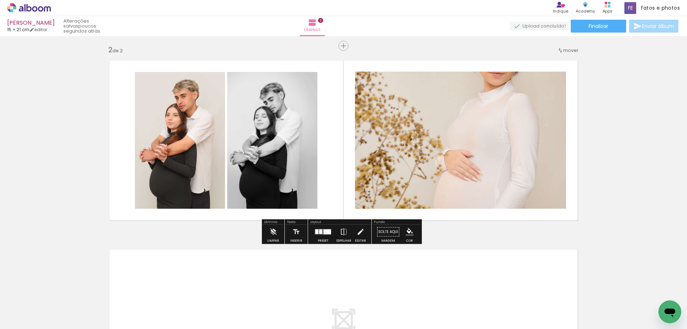
scroll to position [207, 0]
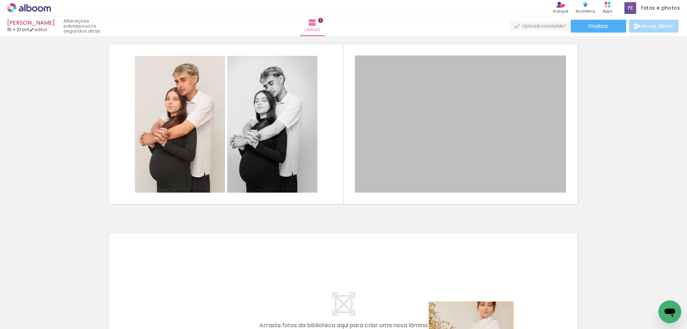
drag, startPoint x: 452, startPoint y: 159, endPoint x: 469, endPoint y: 330, distance: 171.3
click at [469, 329] on html "link( href="../../bower_components/polymer/polymer.html" rel="import" ) picture…" at bounding box center [343, 164] width 687 height 329
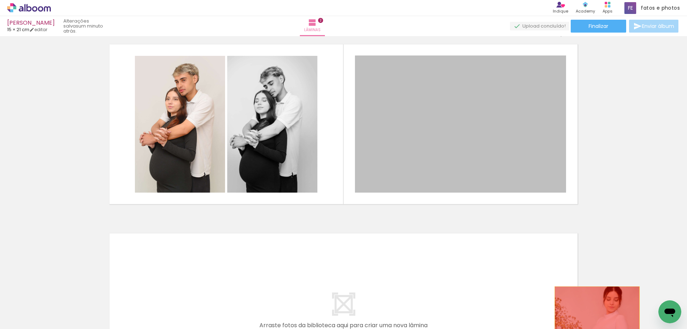
drag, startPoint x: 463, startPoint y: 156, endPoint x: 595, endPoint y: 314, distance: 205.1
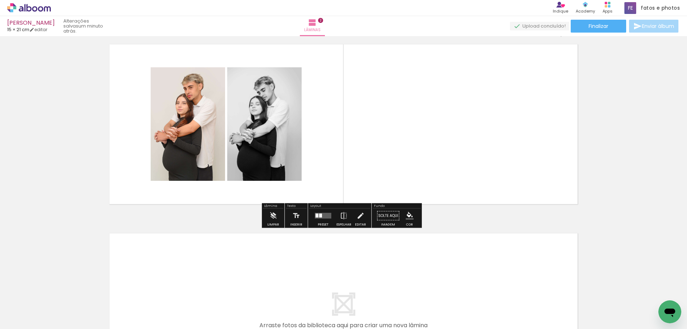
click at [383, 165] on quentale-layouter at bounding box center [344, 124] width 480 height 171
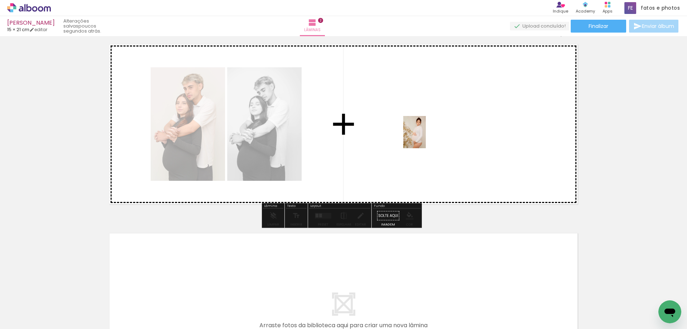
drag, startPoint x: 74, startPoint y: 309, endPoint x: 425, endPoint y: 137, distance: 390.1
click at [425, 137] on quentale-workspace at bounding box center [343, 164] width 687 height 329
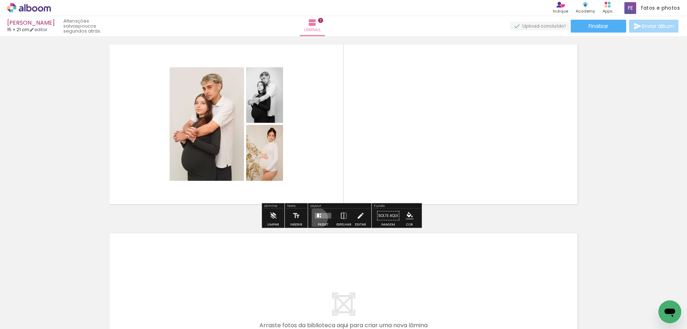
click at [316, 218] on quentale-layouter at bounding box center [323, 216] width 16 height 6
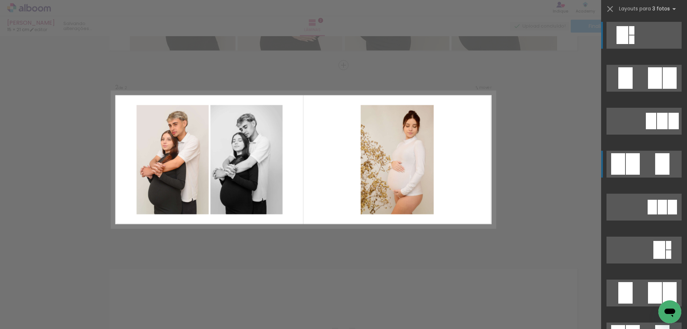
scroll to position [172, 0]
click at [648, 161] on quentale-layouter at bounding box center [644, 164] width 75 height 27
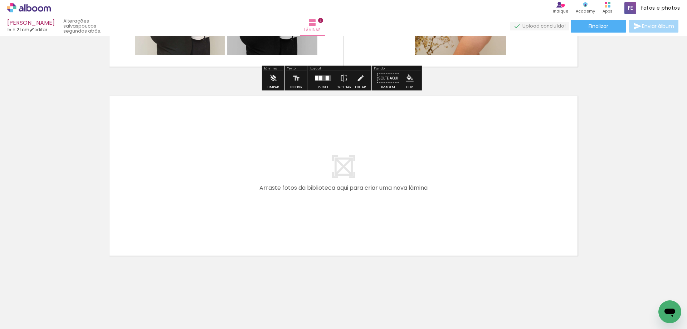
scroll to position [347, 0]
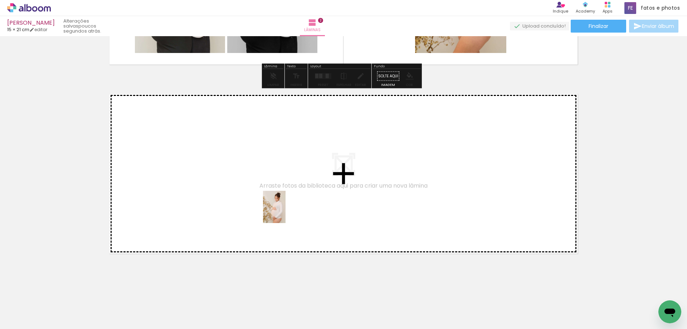
drag, startPoint x: 71, startPoint y: 308, endPoint x: 285, endPoint y: 208, distance: 236.3
click at [285, 208] on quentale-workspace at bounding box center [343, 164] width 687 height 329
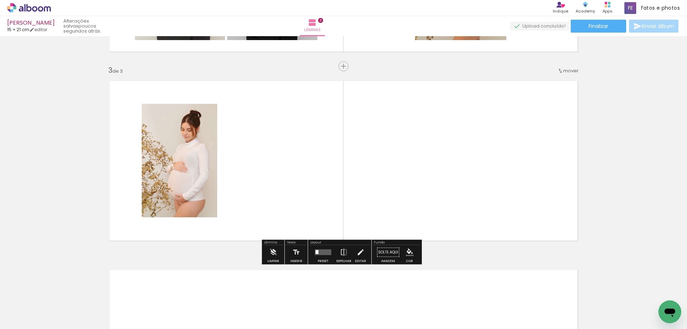
scroll to position [361, 0]
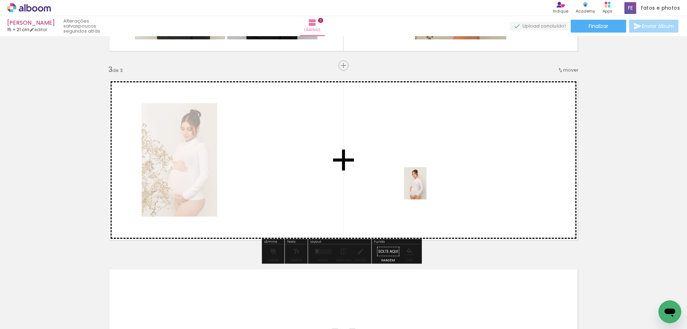
drag, startPoint x: 81, startPoint y: 312, endPoint x: 441, endPoint y: 199, distance: 376.7
click at [426, 187] on quentale-workspace at bounding box center [343, 164] width 687 height 329
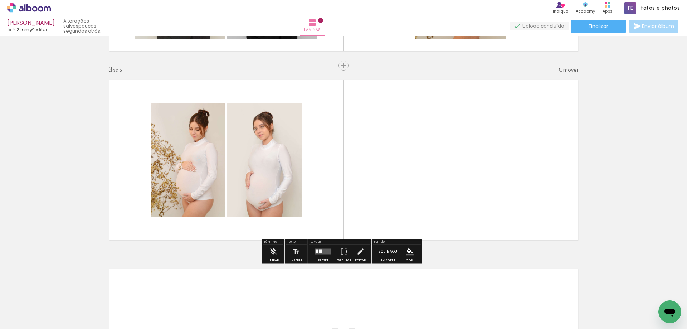
click at [323, 253] on quentale-layouter at bounding box center [323, 252] width 16 height 6
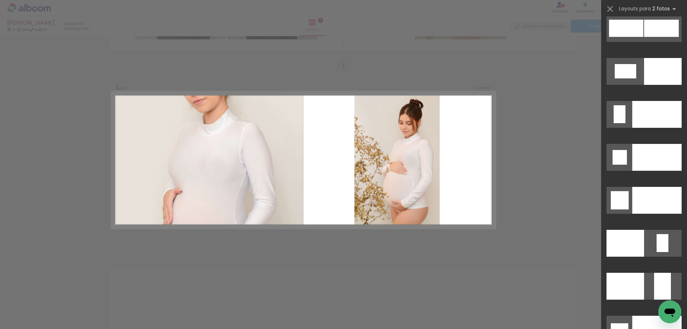
scroll to position [3008, 0]
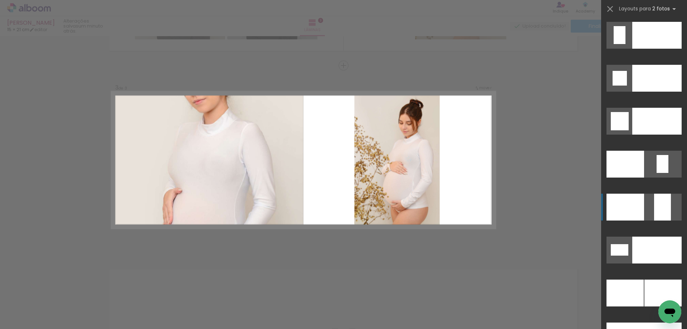
click at [643, 214] on quentale-layouter at bounding box center [644, 207] width 75 height 27
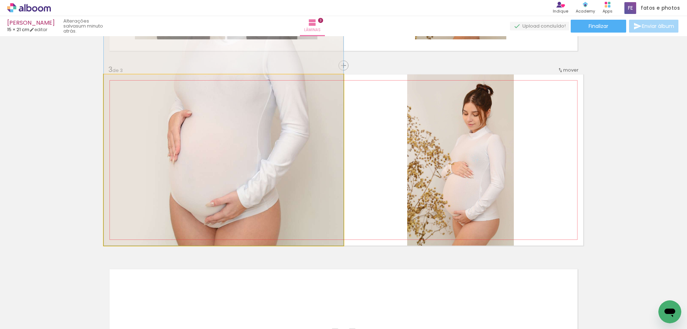
drag, startPoint x: 192, startPoint y: 203, endPoint x: 201, endPoint y: 115, distance: 88.5
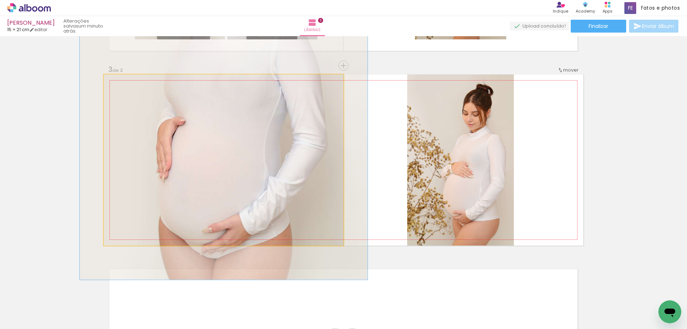
drag, startPoint x: 120, startPoint y: 82, endPoint x: 125, endPoint y: 82, distance: 5.0
type paper-slider "120"
click at [125, 82] on div at bounding box center [125, 82] width 6 height 6
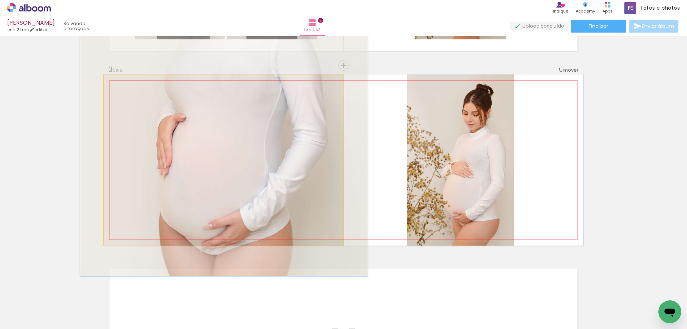
drag, startPoint x: 195, startPoint y: 178, endPoint x: 195, endPoint y: 174, distance: 3.6
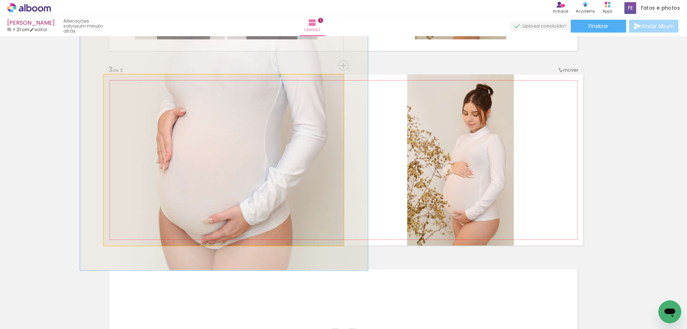
drag, startPoint x: 256, startPoint y: 155, endPoint x: 256, endPoint y: 149, distance: 5.7
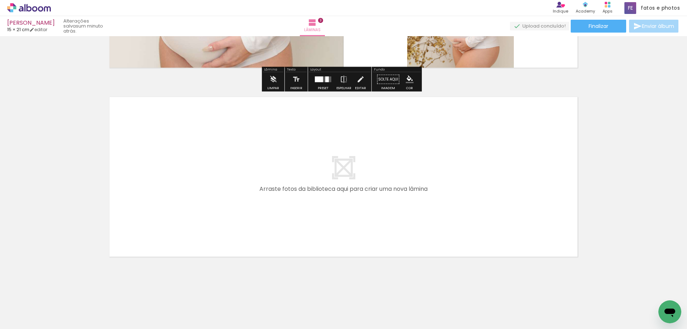
scroll to position [536, 0]
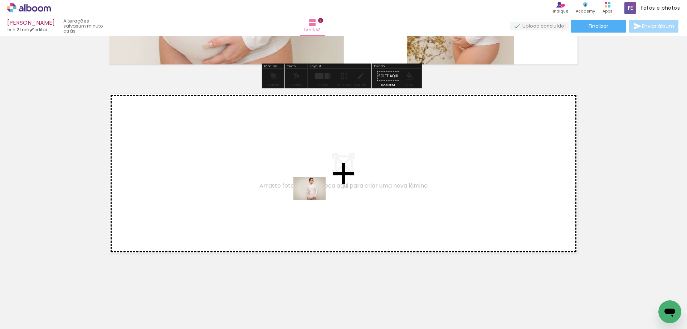
drag, startPoint x: 76, startPoint y: 311, endPoint x: 319, endPoint y: 196, distance: 269.7
click at [319, 196] on quentale-workspace at bounding box center [343, 164] width 687 height 329
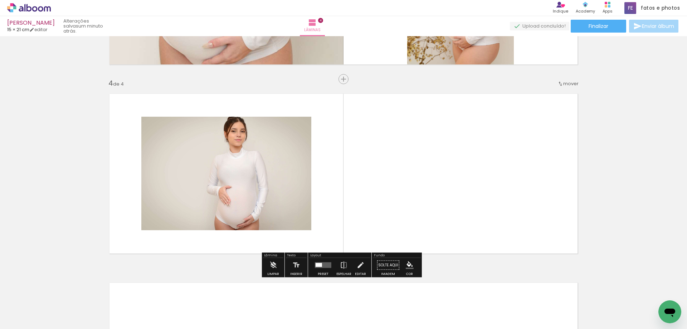
scroll to position [550, 0]
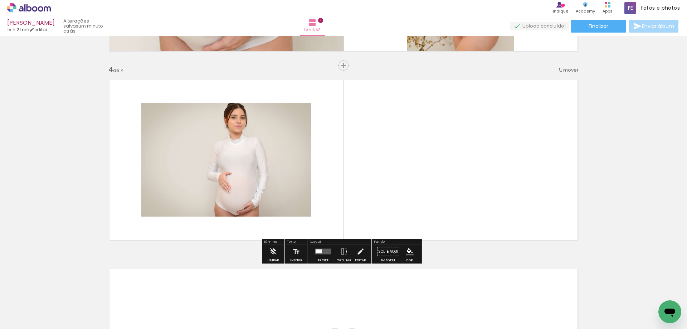
click at [325, 252] on quentale-layouter at bounding box center [323, 252] width 16 height 6
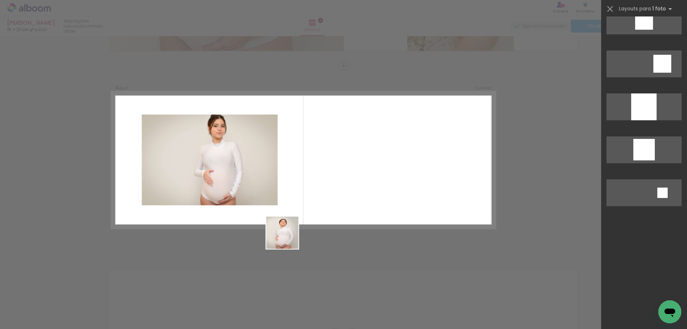
scroll to position [0, 0]
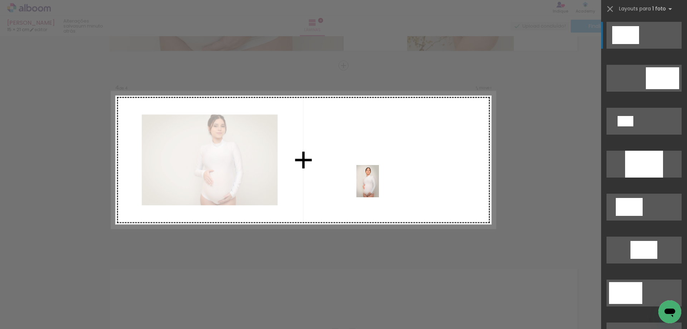
drag, startPoint x: 70, startPoint y: 307, endPoint x: 375, endPoint y: 182, distance: 329.5
click at [378, 186] on quentale-workspace at bounding box center [343, 164] width 687 height 329
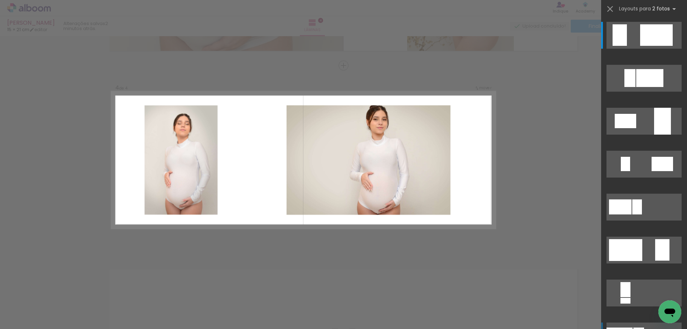
click at [400, 185] on quentale-photo at bounding box center [369, 160] width 164 height 110
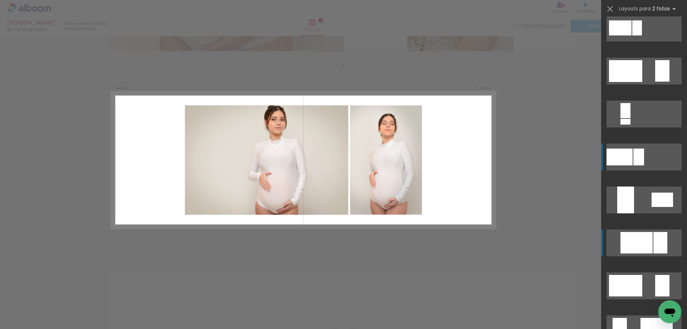
scroll to position [322, 0]
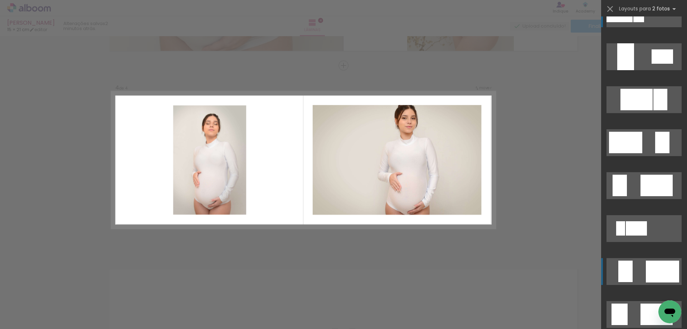
click at [648, 274] on div at bounding box center [662, 272] width 33 height 22
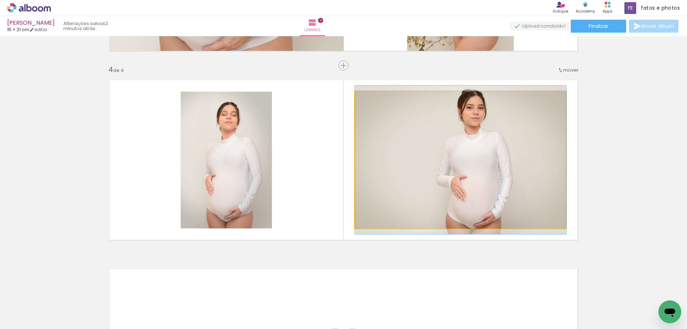
click at [514, 200] on quentale-photo at bounding box center [460, 159] width 211 height 137
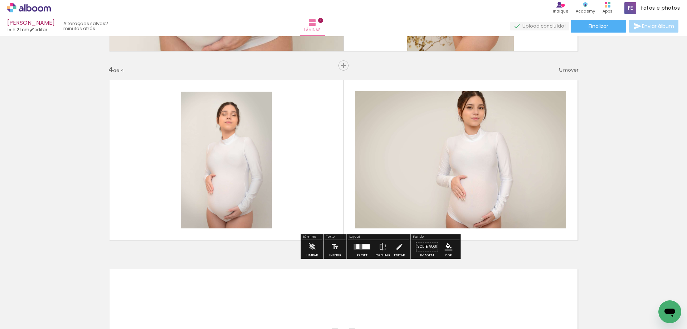
click at [495, 181] on quentale-photo at bounding box center [460, 159] width 211 height 137
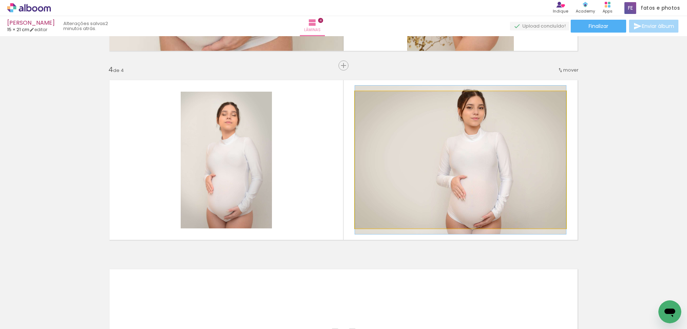
click at [486, 174] on quentale-photo at bounding box center [460, 159] width 211 height 137
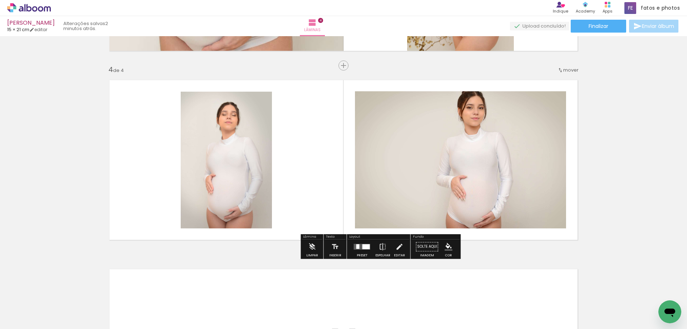
click at [486, 174] on quentale-photo at bounding box center [460, 159] width 211 height 137
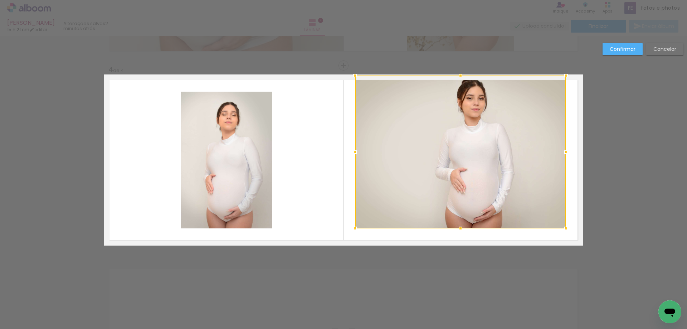
drag, startPoint x: 457, startPoint y: 90, endPoint x: 457, endPoint y: 77, distance: 13.2
click at [457, 77] on div at bounding box center [461, 75] width 14 height 14
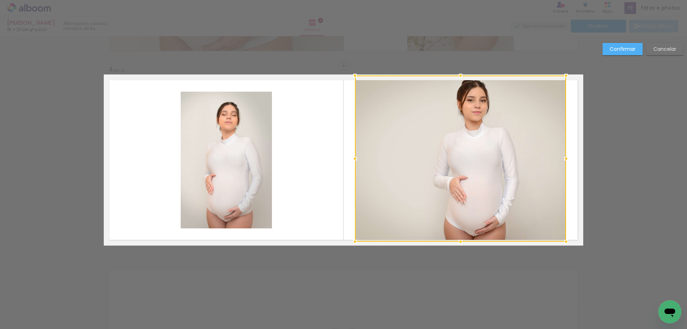
drag, startPoint x: 458, startPoint y: 227, endPoint x: 458, endPoint y: 238, distance: 10.7
click at [458, 238] on div at bounding box center [461, 242] width 14 height 14
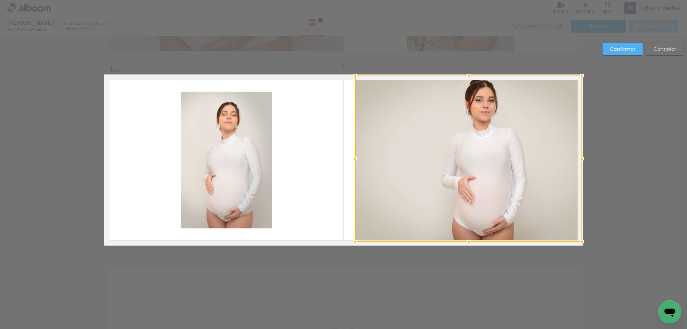
drag, startPoint x: 565, startPoint y: 159, endPoint x: 578, endPoint y: 159, distance: 12.5
click at [578, 159] on div at bounding box center [582, 158] width 14 height 14
click at [499, 176] on div at bounding box center [468, 159] width 227 height 166
click at [309, 158] on quentale-layouter at bounding box center [344, 159] width 480 height 171
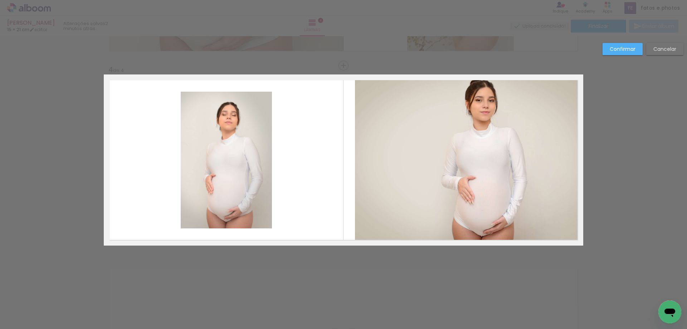
click at [421, 158] on quentale-photo at bounding box center [468, 159] width 227 height 166
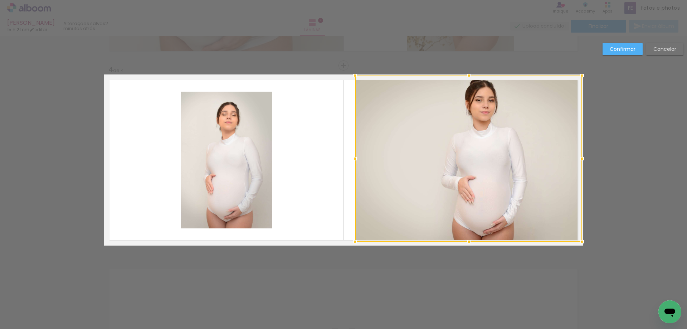
click at [421, 158] on div at bounding box center [468, 159] width 227 height 166
click at [322, 148] on quentale-layouter at bounding box center [344, 159] width 480 height 171
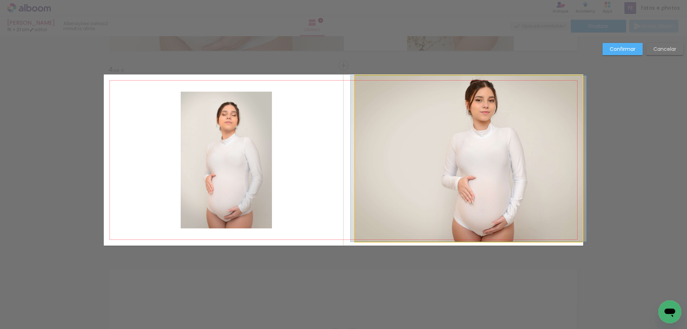
drag, startPoint x: 403, startPoint y: 155, endPoint x: 403, endPoint y: 166, distance: 11.5
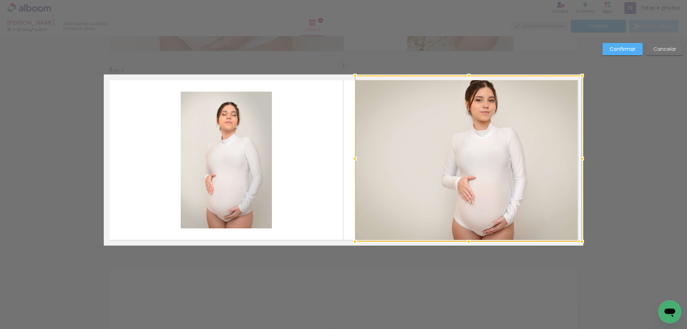
click at [290, 135] on quentale-layouter at bounding box center [344, 159] width 480 height 171
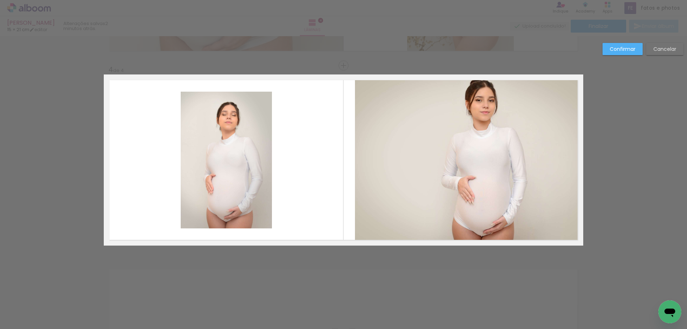
click at [0, 0] on slot "Confirmar" at bounding box center [0, 0] width 0 height 0
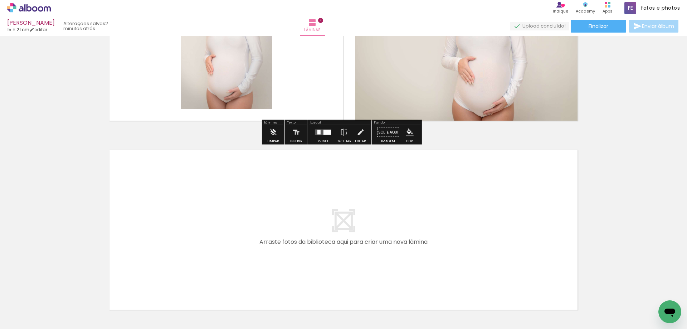
scroll to position [725, 0]
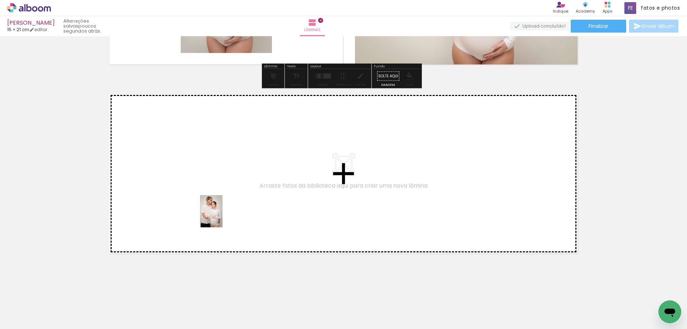
drag, startPoint x: 87, startPoint y: 311, endPoint x: 223, endPoint y: 206, distance: 171.5
click at [223, 206] on quentale-workspace at bounding box center [343, 164] width 687 height 329
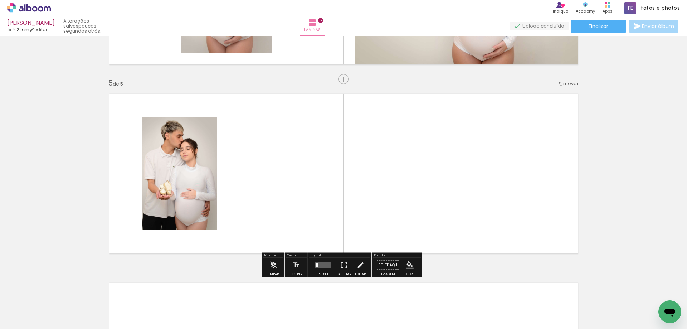
scroll to position [739, 0]
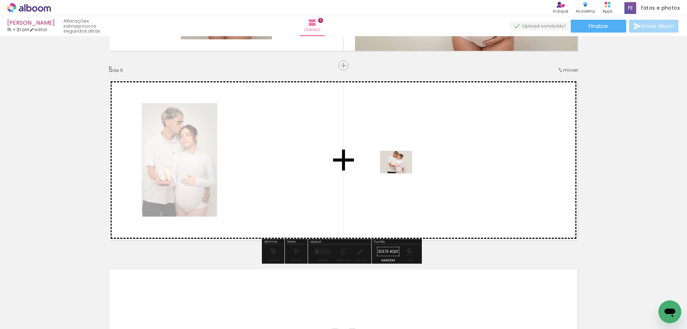
drag, startPoint x: 76, startPoint y: 302, endPoint x: 404, endPoint y: 170, distance: 353.3
click at [404, 170] on quentale-workspace at bounding box center [343, 164] width 687 height 329
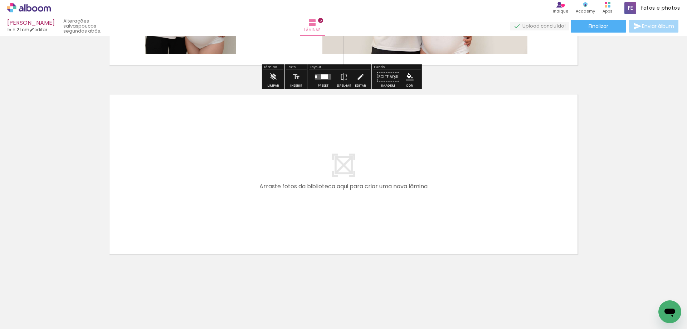
scroll to position [914, 0]
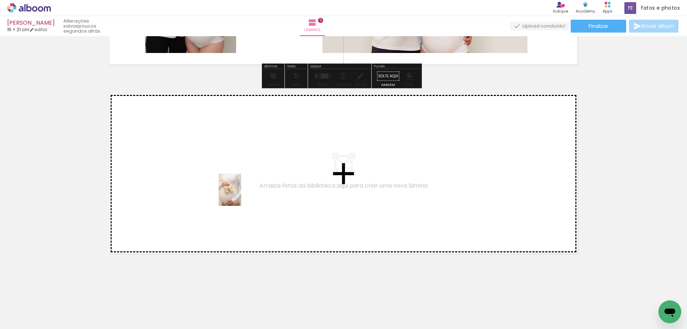
drag, startPoint x: 84, startPoint y: 311, endPoint x: 240, endPoint y: 195, distance: 194.5
click at [240, 195] on quentale-workspace at bounding box center [343, 164] width 687 height 329
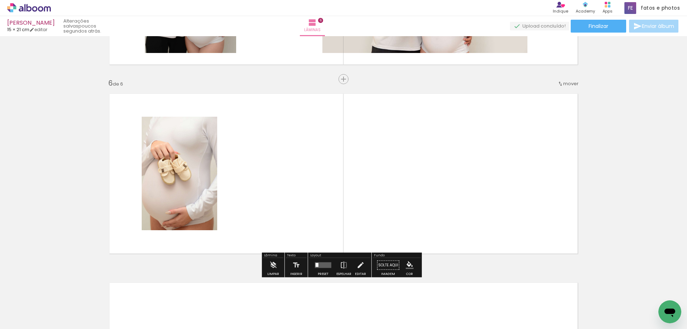
scroll to position [928, 0]
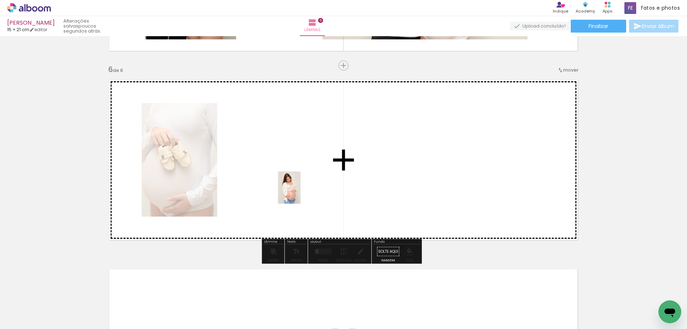
drag, startPoint x: 82, startPoint y: 317, endPoint x: 317, endPoint y: 190, distance: 266.4
click at [300, 193] on quentale-workspace at bounding box center [343, 164] width 687 height 329
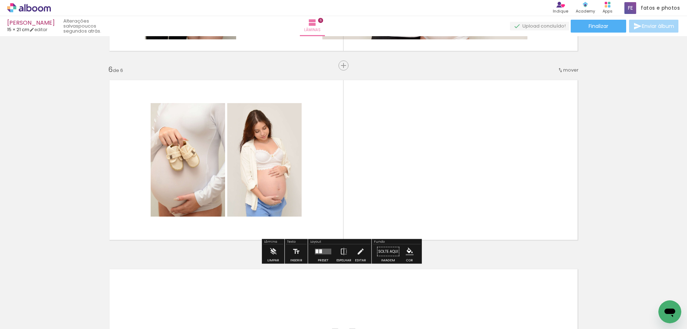
click at [320, 255] on div at bounding box center [323, 252] width 19 height 14
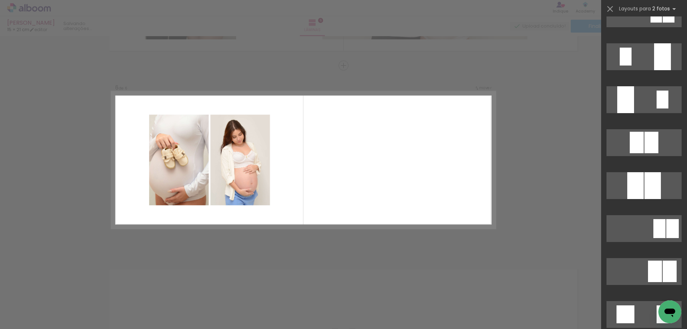
scroll to position [0, 0]
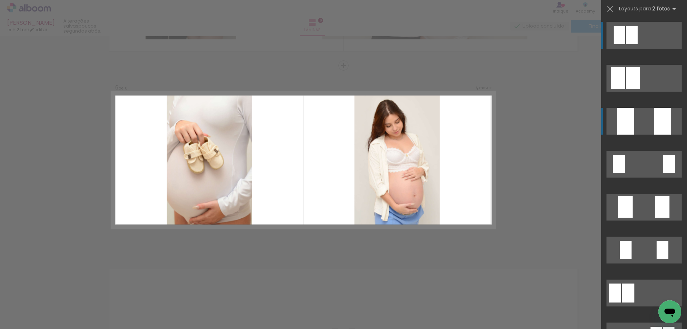
click at [650, 121] on quentale-layouter at bounding box center [644, 121] width 75 height 27
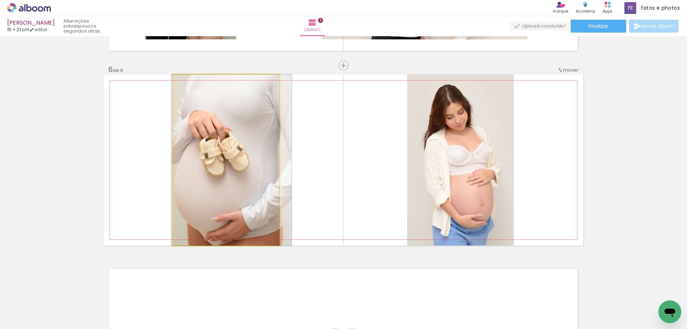
drag, startPoint x: 221, startPoint y: 202, endPoint x: 226, endPoint y: 201, distance: 5.4
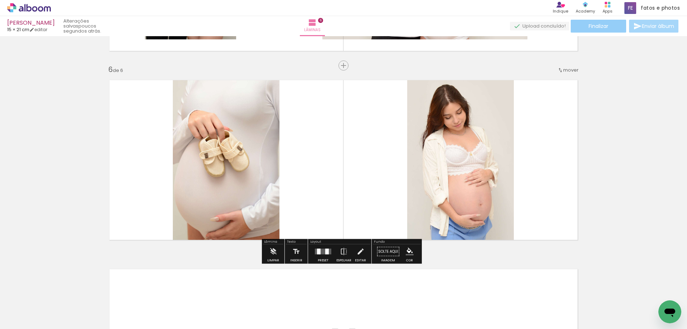
click at [590, 29] on span "Finalizar" at bounding box center [599, 26] width 20 height 5
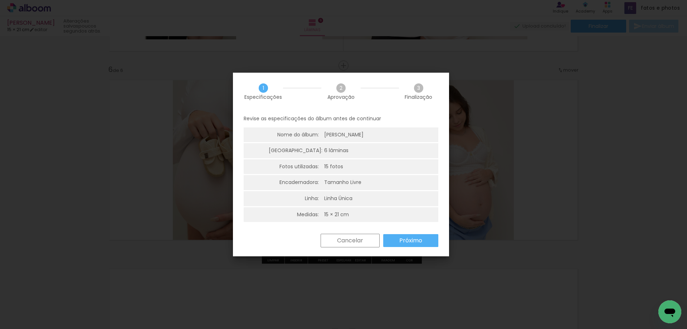
click at [396, 240] on paper-button "Próximo" at bounding box center [410, 240] width 55 height 13
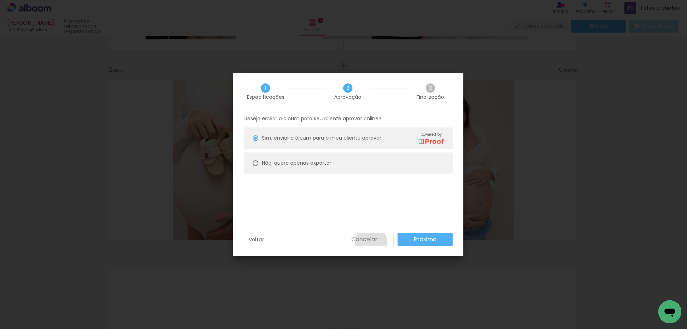
click at [0, 0] on slot "Cancelar" at bounding box center [0, 0] width 0 height 0
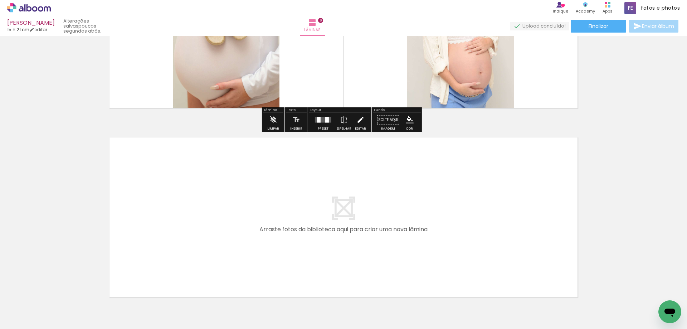
scroll to position [1071, 0]
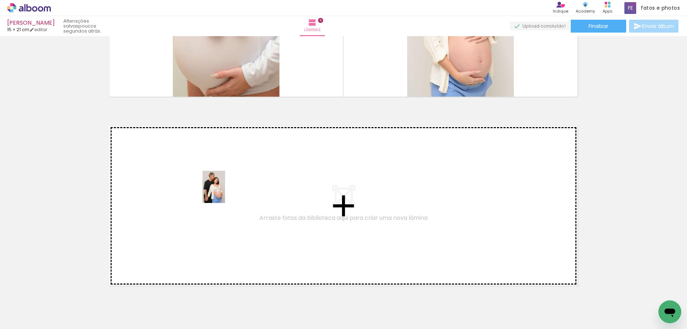
drag, startPoint x: 66, startPoint y: 306, endPoint x: 224, endPoint y: 192, distance: 195.2
click at [224, 192] on quentale-workspace at bounding box center [343, 164] width 687 height 329
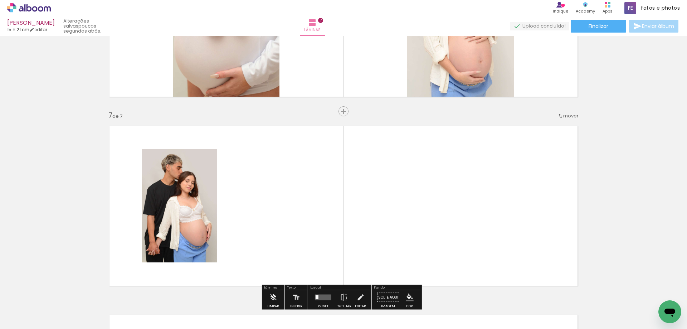
scroll to position [1117, 0]
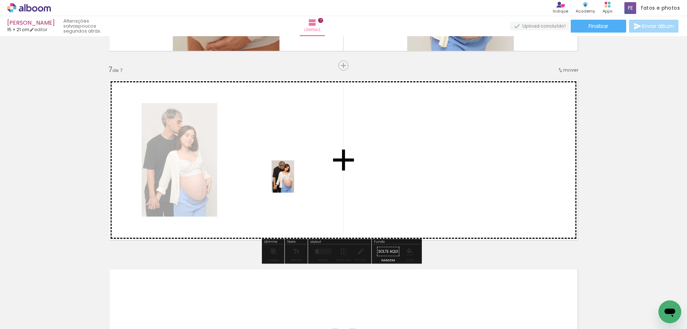
drag, startPoint x: 77, startPoint y: 315, endPoint x: 293, endPoint y: 182, distance: 253.9
click at [293, 182] on quentale-workspace at bounding box center [343, 164] width 687 height 329
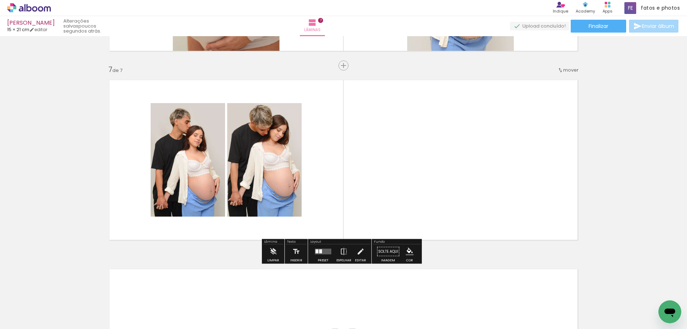
click at [326, 252] on quentale-layouter at bounding box center [323, 252] width 16 height 6
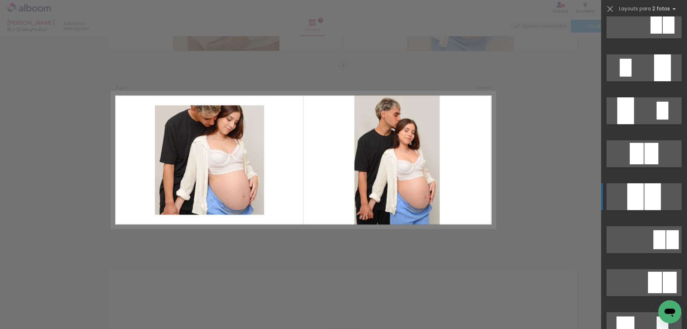
scroll to position [430, 0]
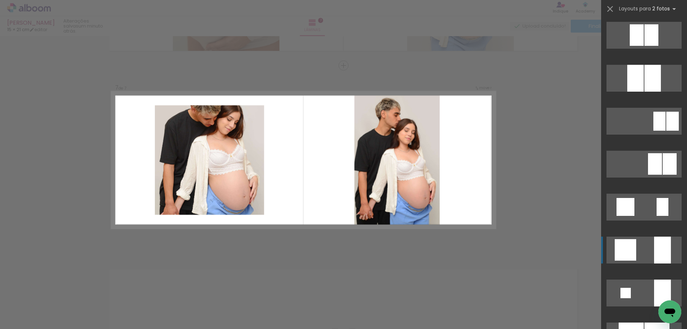
click at [650, 256] on quentale-layouter at bounding box center [644, 250] width 75 height 27
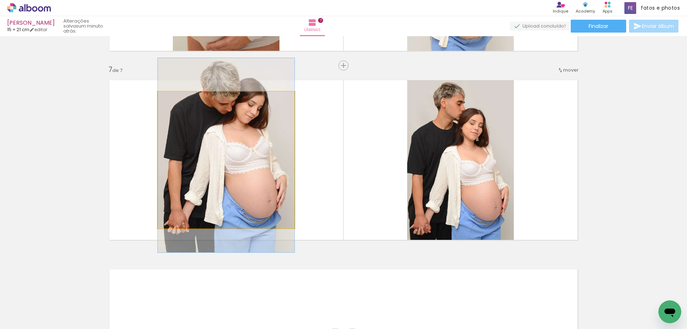
drag, startPoint x: 197, startPoint y: 168, endPoint x: 197, endPoint y: 163, distance: 4.7
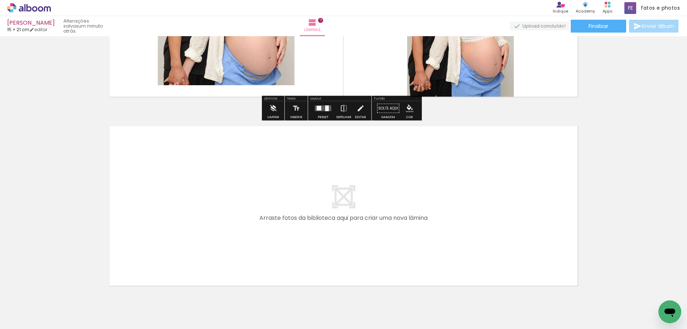
scroll to position [1292, 0]
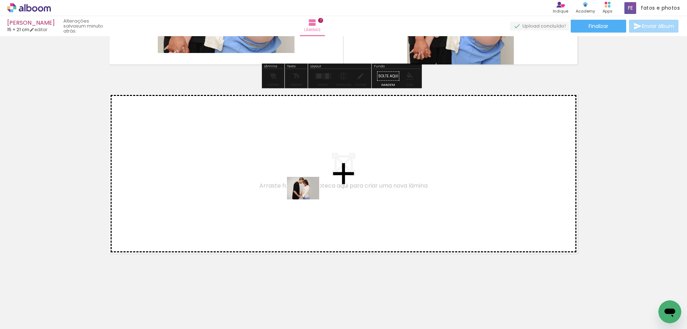
drag, startPoint x: 75, startPoint y: 309, endPoint x: 313, endPoint y: 197, distance: 262.7
click at [313, 197] on quentale-workspace at bounding box center [343, 164] width 687 height 329
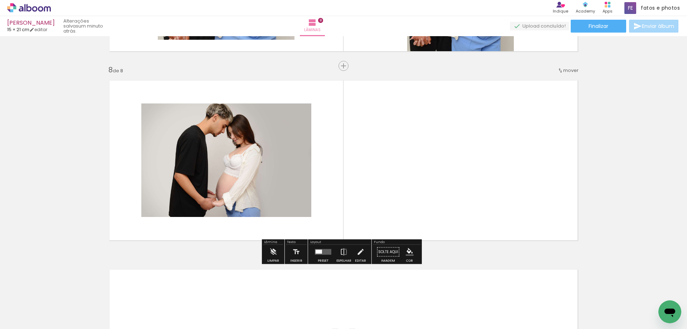
scroll to position [1306, 0]
click at [324, 253] on quentale-layouter at bounding box center [323, 252] width 16 height 6
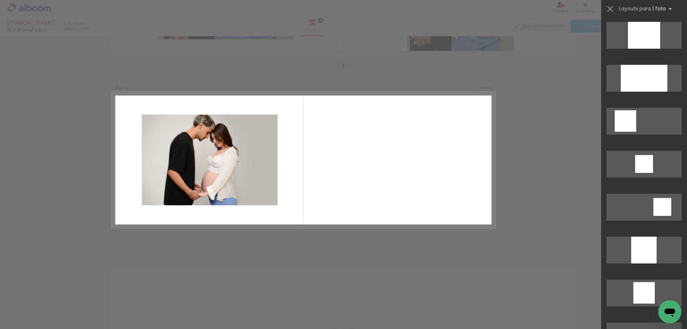
scroll to position [0, 0]
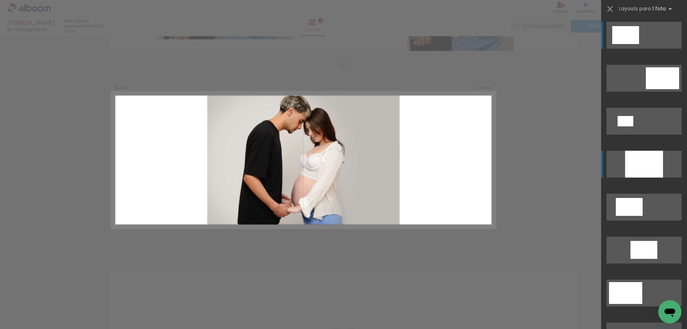
click at [646, 165] on div at bounding box center [645, 164] width 38 height 27
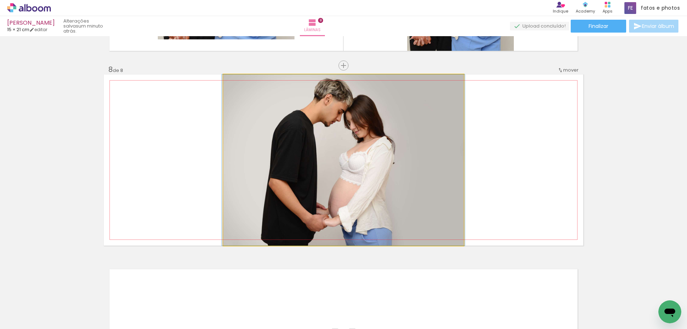
drag, startPoint x: 420, startPoint y: 185, endPoint x: 420, endPoint y: 189, distance: 3.9
click at [419, 188] on quentale-photo at bounding box center [343, 159] width 241 height 171
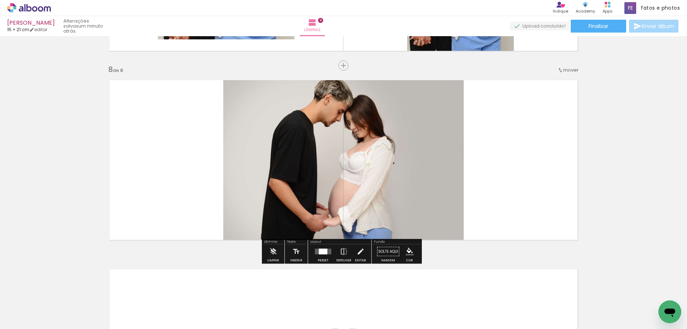
scroll to position [1449, 0]
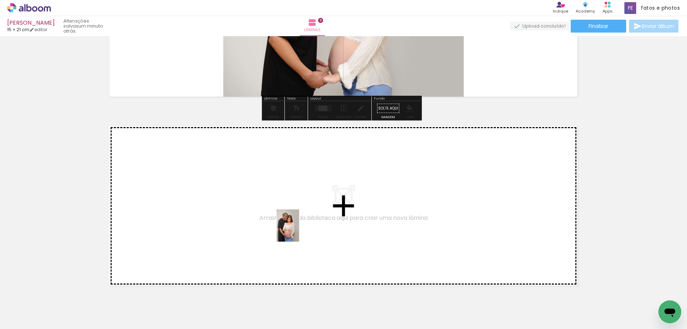
drag, startPoint x: 70, startPoint y: 313, endPoint x: 299, endPoint y: 230, distance: 243.8
click at [299, 230] on quentale-workspace at bounding box center [343, 164] width 687 height 329
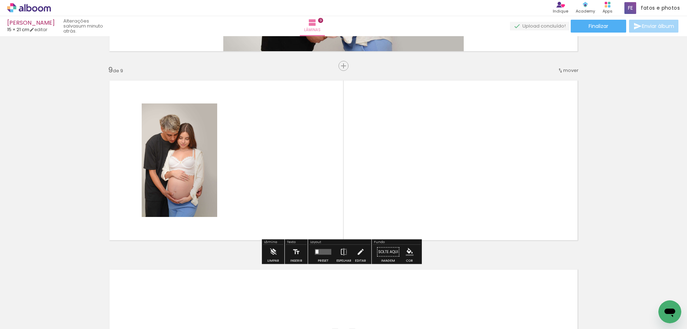
scroll to position [1495, 0]
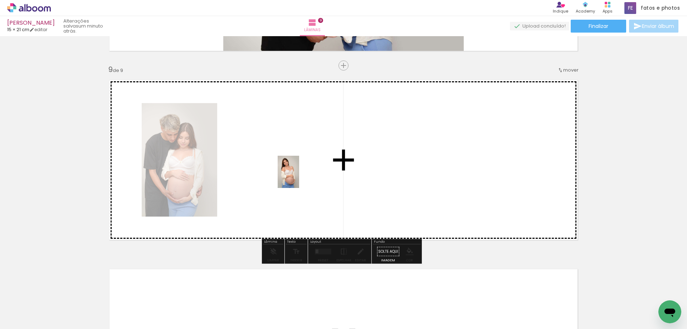
drag, startPoint x: 72, startPoint y: 308, endPoint x: 300, endPoint y: 177, distance: 262.7
click at [300, 177] on quentale-workspace at bounding box center [343, 164] width 687 height 329
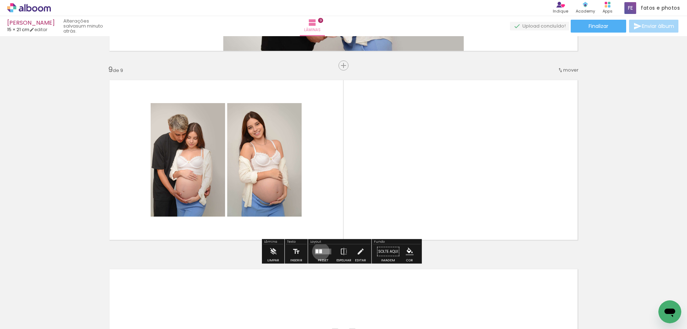
click at [319, 251] on div at bounding box center [320, 252] width 3 height 4
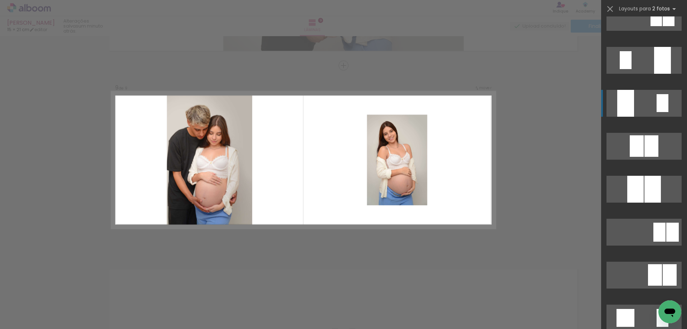
scroll to position [358, 0]
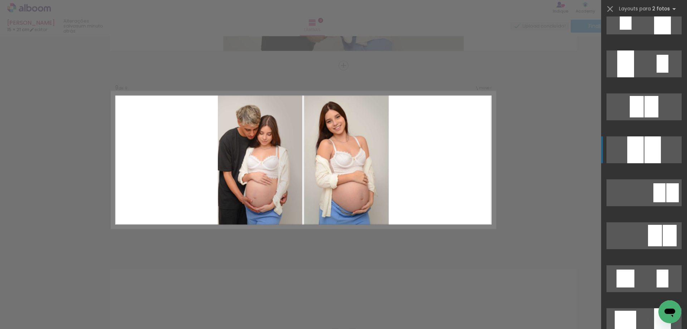
click at [649, 149] on div at bounding box center [653, 149] width 16 height 27
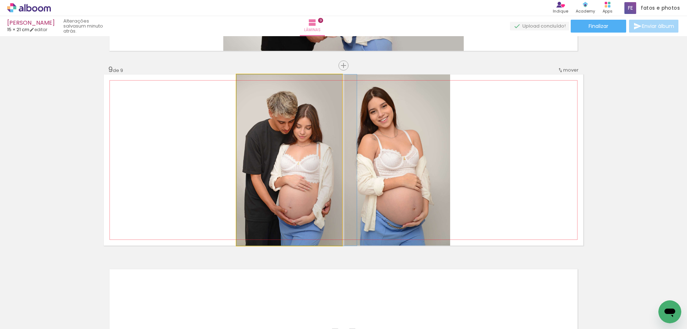
drag, startPoint x: 303, startPoint y: 195, endPoint x: 311, endPoint y: 194, distance: 8.7
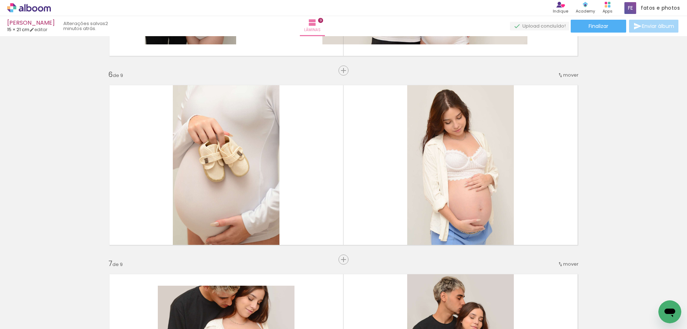
scroll to position [967, 0]
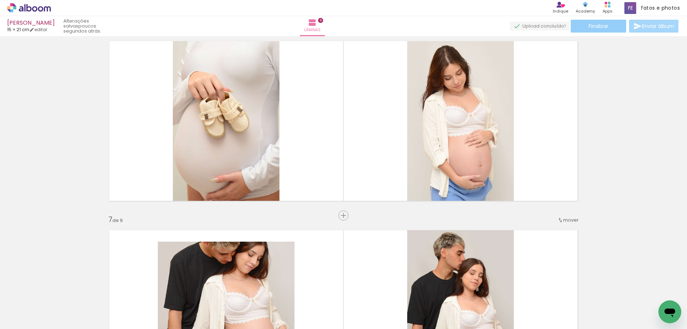
click at [593, 29] on span "Finalizar" at bounding box center [599, 26] width 20 height 5
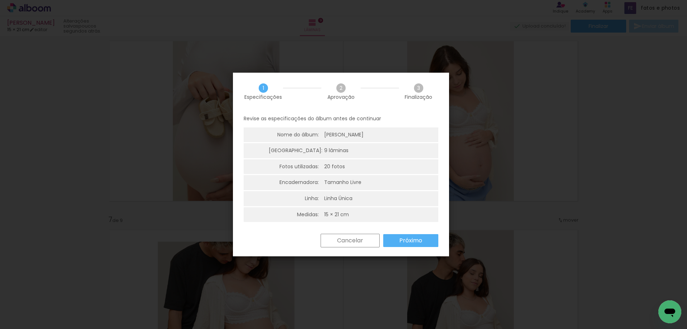
click at [0, 0] on slot "Próximo" at bounding box center [0, 0] width 0 height 0
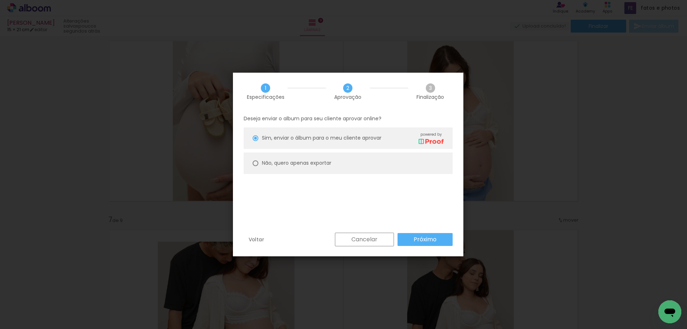
click at [0, 0] on slot "Não, quero apenas exportar" at bounding box center [0, 0] width 0 height 0
type paper-radio-button "on"
click at [415, 243] on paper-button "Próximo" at bounding box center [425, 239] width 55 height 13
type input "Alta, 300 DPI"
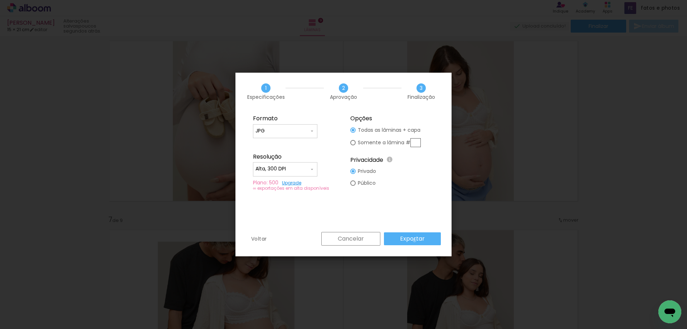
click at [0, 0] on slot "Exportar" at bounding box center [0, 0] width 0 height 0
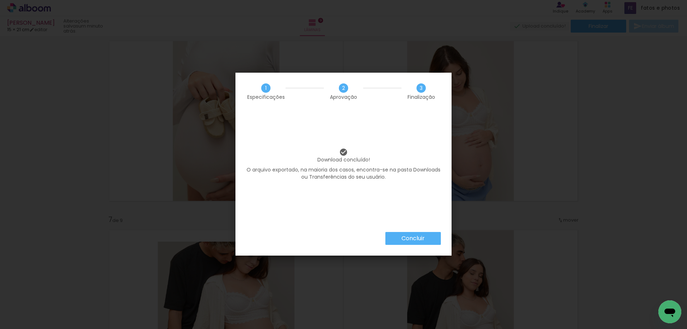
click at [0, 0] on slot "Concluir" at bounding box center [0, 0] width 0 height 0
